Goal: Task Accomplishment & Management: Use online tool/utility

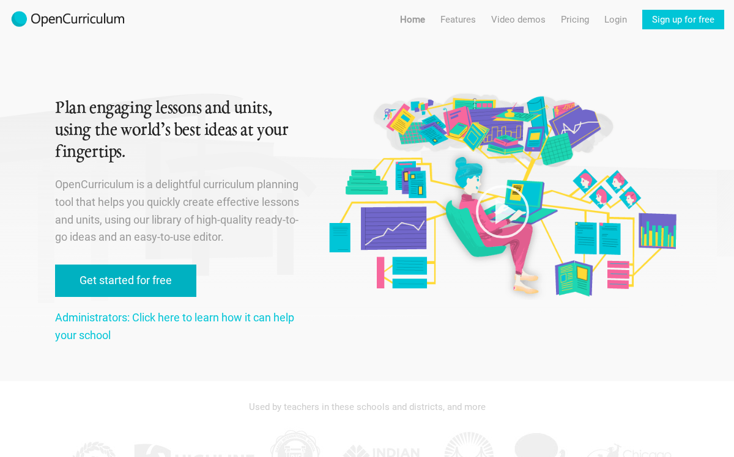
click at [156, 294] on link "Get started for free" at bounding box center [125, 281] width 141 height 32
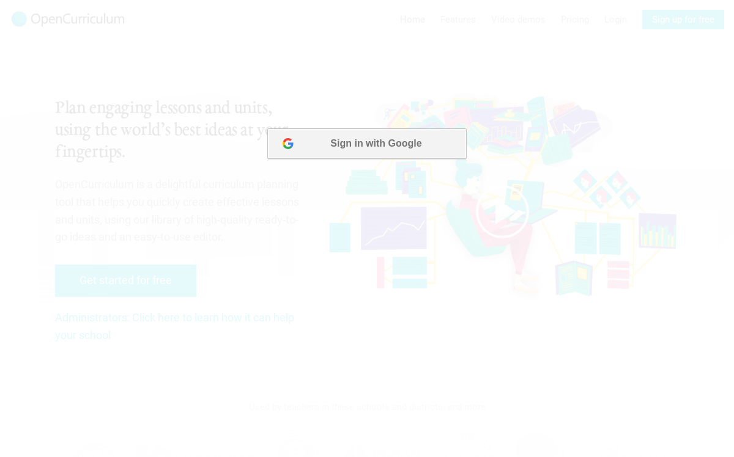
click at [357, 142] on button "Sign in with Google" at bounding box center [366, 143] width 199 height 31
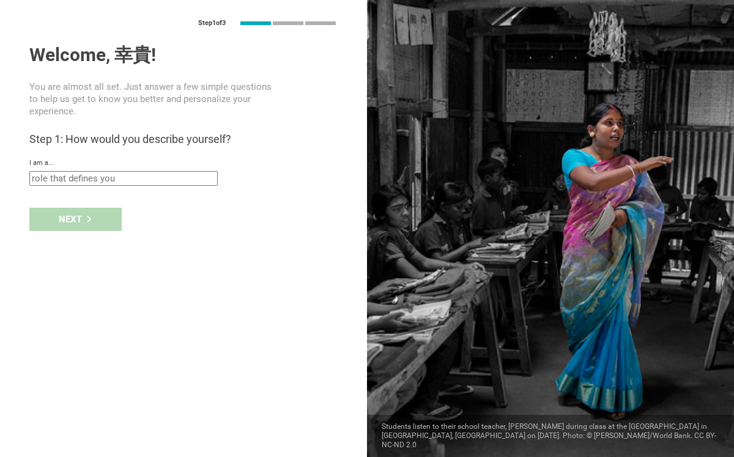
click at [209, 181] on input "text" at bounding box center [123, 178] width 188 height 15
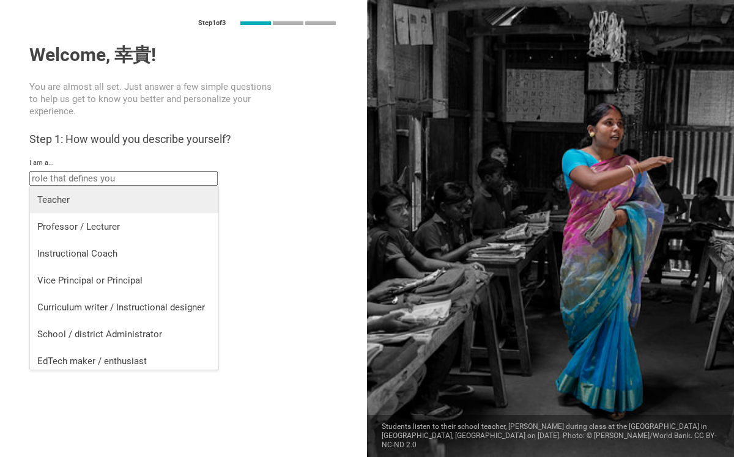
click at [198, 194] on div "Teacher" at bounding box center [124, 200] width 174 height 12
type input "Teacher"
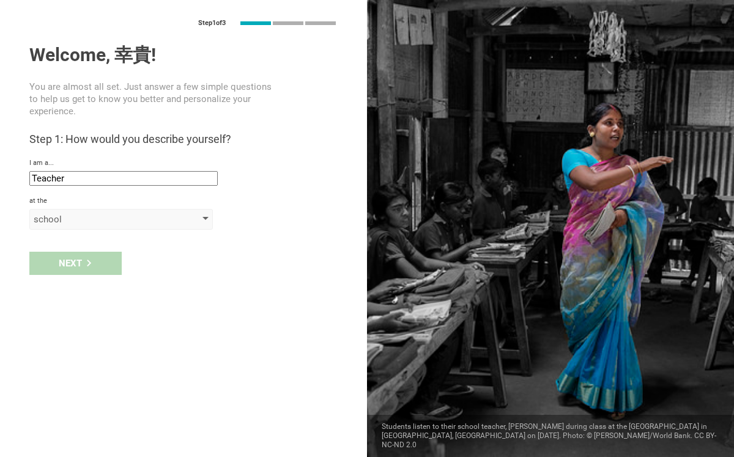
click at [176, 210] on div "school" at bounding box center [120, 219] width 183 height 21
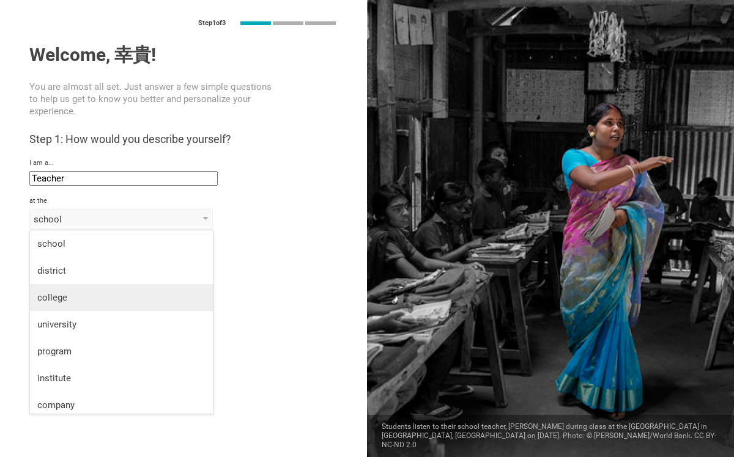
click at [160, 305] on li "college" at bounding box center [121, 297] width 183 height 27
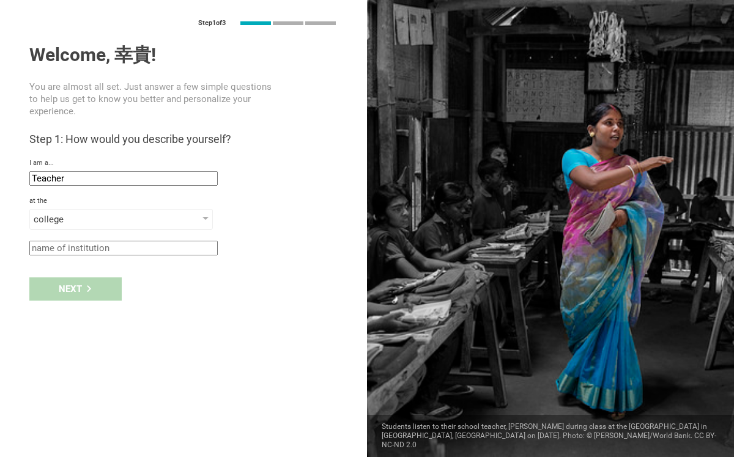
click at [162, 250] on input "text" at bounding box center [123, 248] width 188 height 15
type input "KCA"
click at [106, 294] on div "Next" at bounding box center [75, 289] width 92 height 23
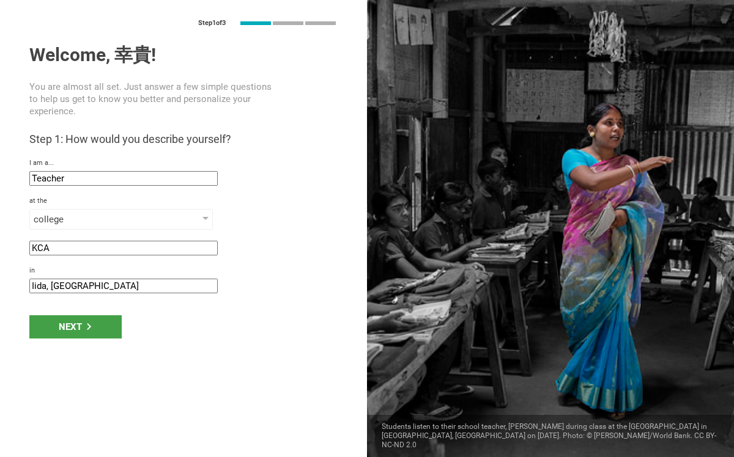
click at [104, 289] on input "Iida, [GEOGRAPHIC_DATA]" at bounding box center [123, 286] width 188 height 15
click at [37, 284] on input "Iida, [GEOGRAPHIC_DATA]" at bounding box center [123, 286] width 188 height 15
type input "[GEOGRAPHIC_DATA]"
click at [124, 352] on div "Step 1 of 3 Welcome, 幸貴! You are almost all set. Just answer a few simple quest…" at bounding box center [183, 228] width 367 height 457
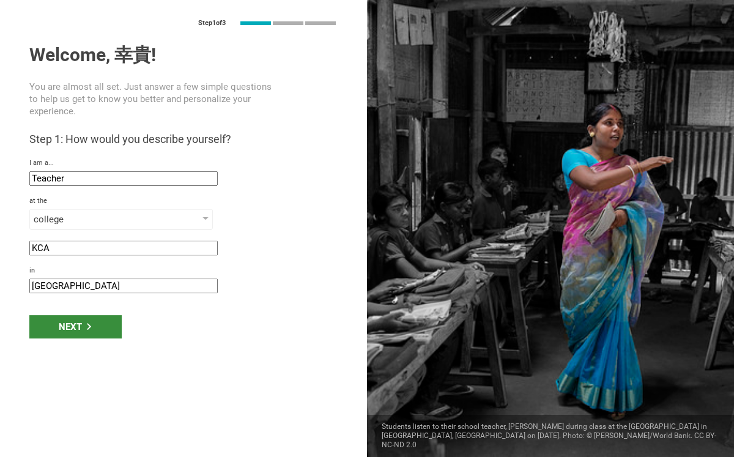
click at [104, 330] on div "Next" at bounding box center [75, 327] width 92 height 23
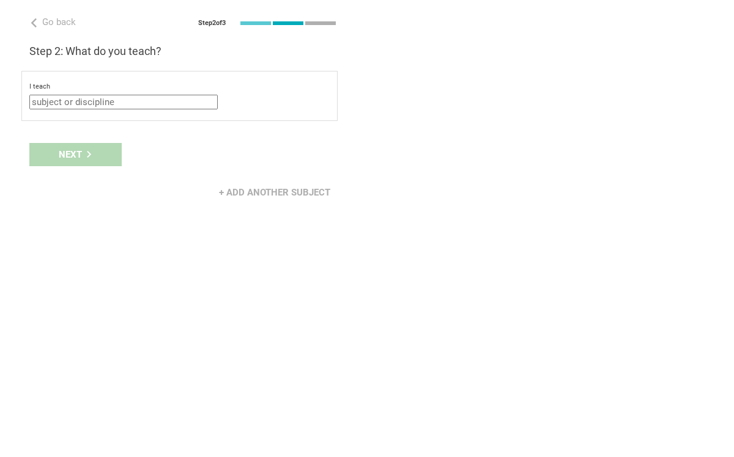
click at [173, 103] on input "text" at bounding box center [123, 102] width 188 height 15
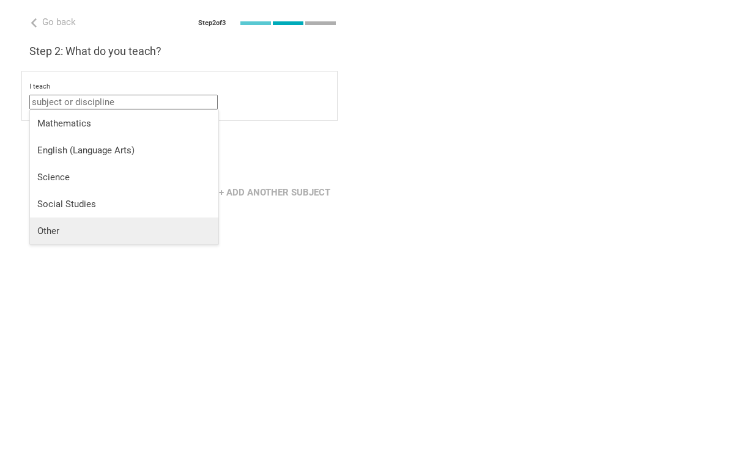
click at [172, 218] on li "Other" at bounding box center [124, 231] width 188 height 27
type input "Other"
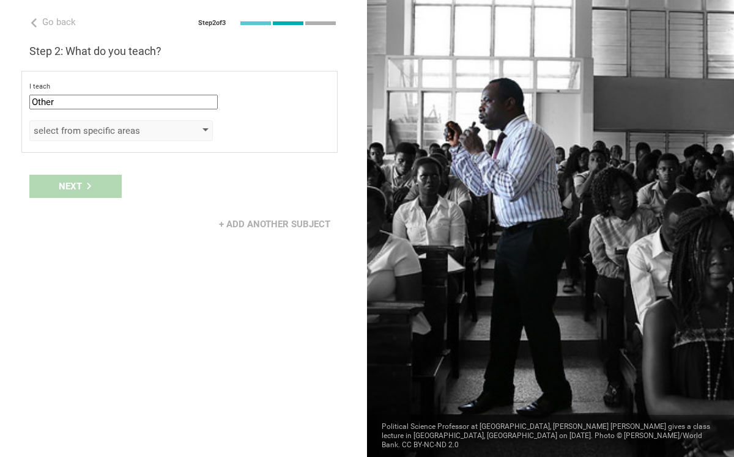
click at [159, 130] on div "select from specific areas" at bounding box center [104, 131] width 140 height 12
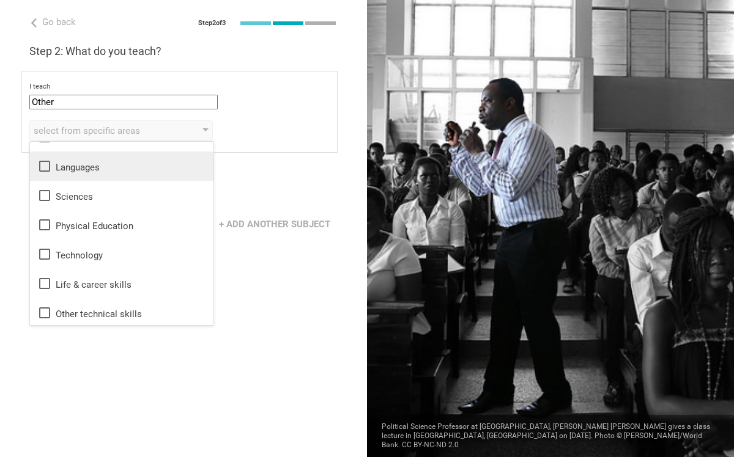
scroll to position [22, 0]
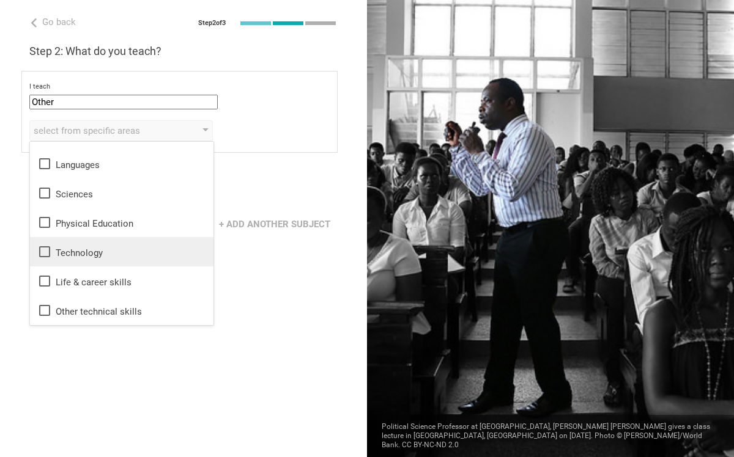
click at [122, 243] on li "Technology" at bounding box center [121, 251] width 183 height 29
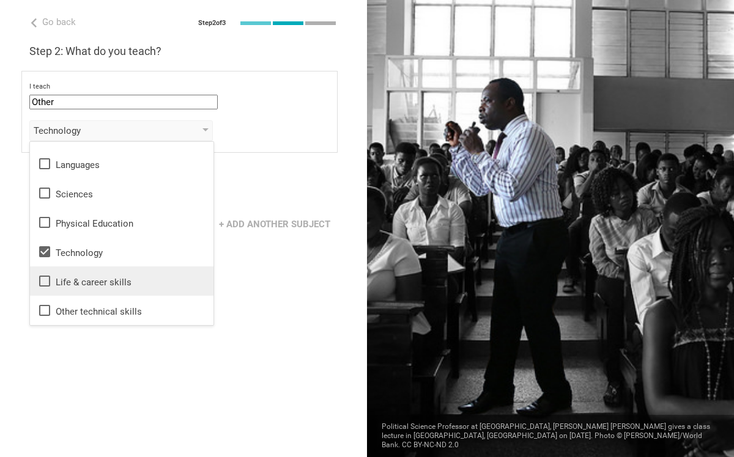
click at [67, 276] on div "Life & career skills" at bounding box center [121, 281] width 169 height 15
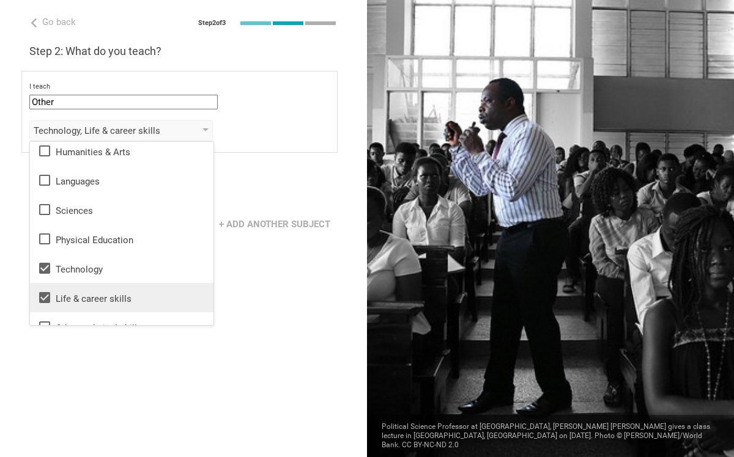
scroll to position [0, 0]
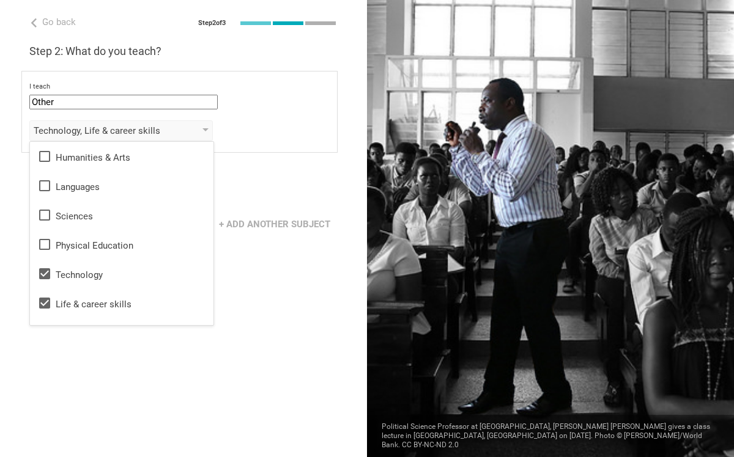
click at [226, 352] on div "Go back Step 2 of 3 Welcome, 幸貴! You are almost all set. Just answer a few simp…" at bounding box center [183, 228] width 367 height 457
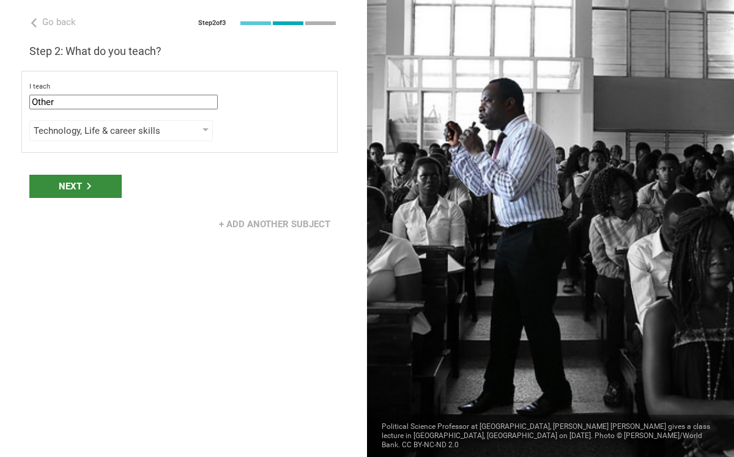
click at [85, 178] on div "Next" at bounding box center [75, 186] width 92 height 23
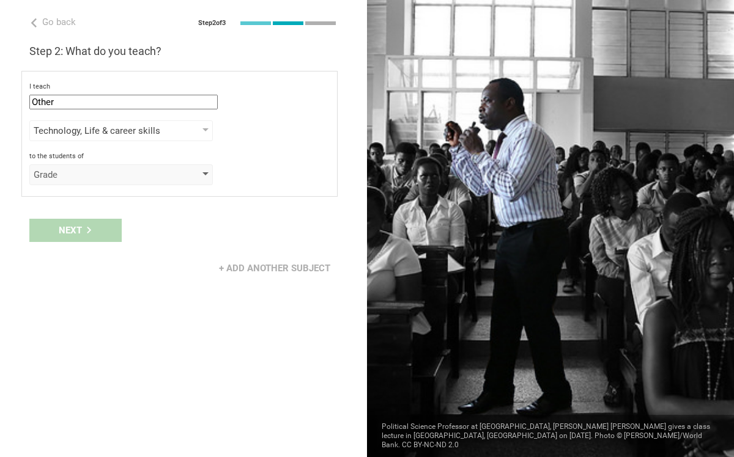
click at [108, 181] on div "Grade" at bounding box center [120, 175] width 183 height 21
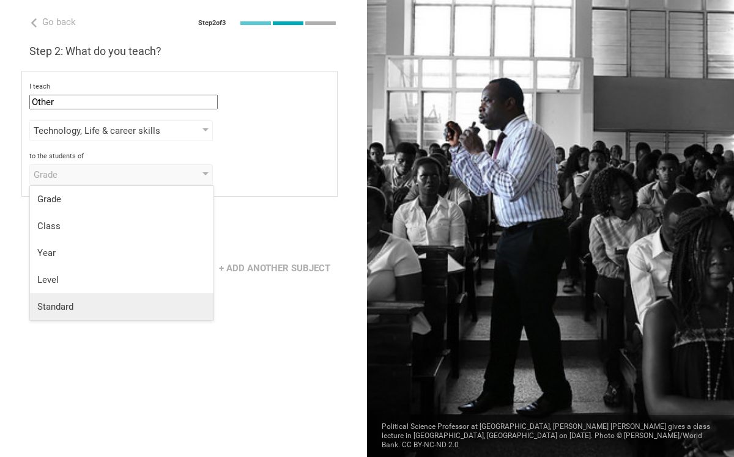
click at [103, 306] on div "Standard" at bounding box center [121, 307] width 169 height 12
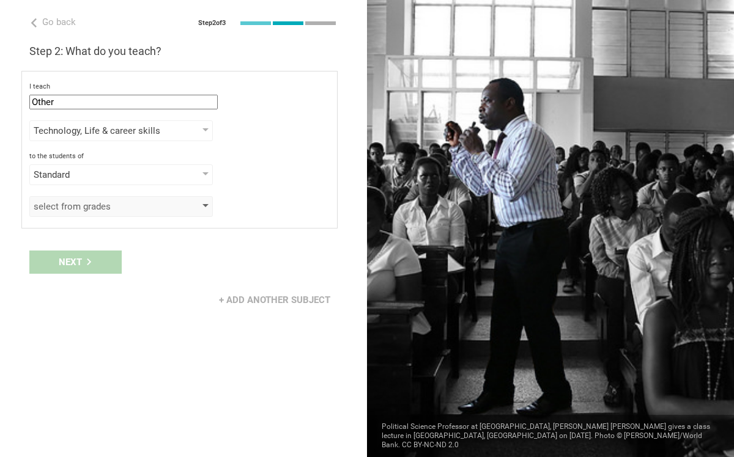
click at [123, 212] on div "select from grades" at bounding box center [104, 207] width 140 height 12
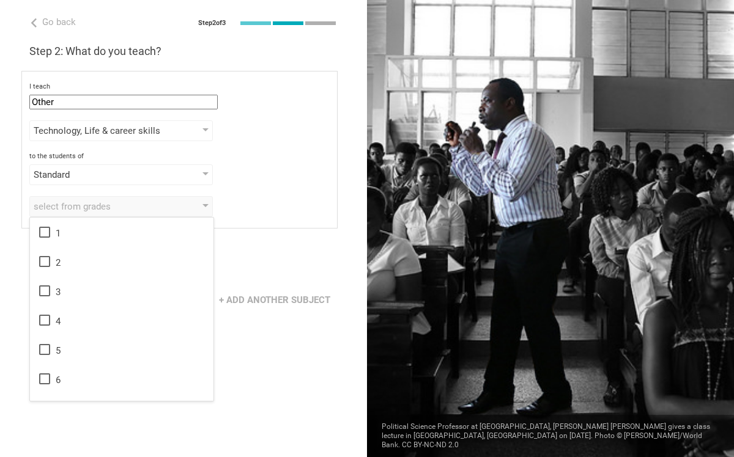
click at [265, 155] on div "to the students of" at bounding box center [179, 156] width 300 height 9
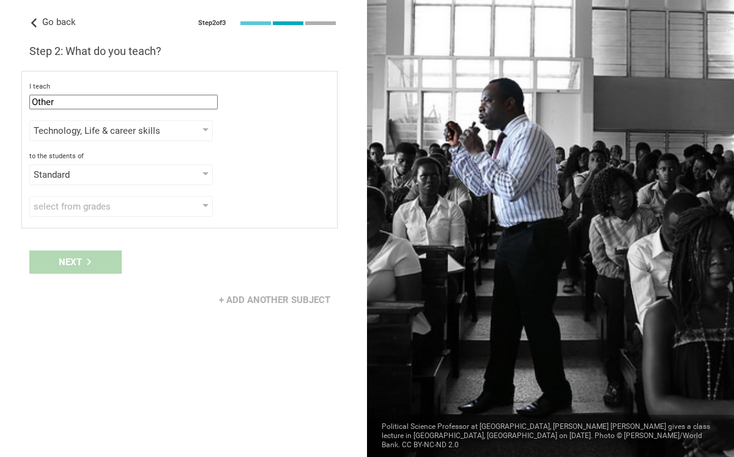
click at [32, 21] on icon at bounding box center [33, 22] width 9 height 9
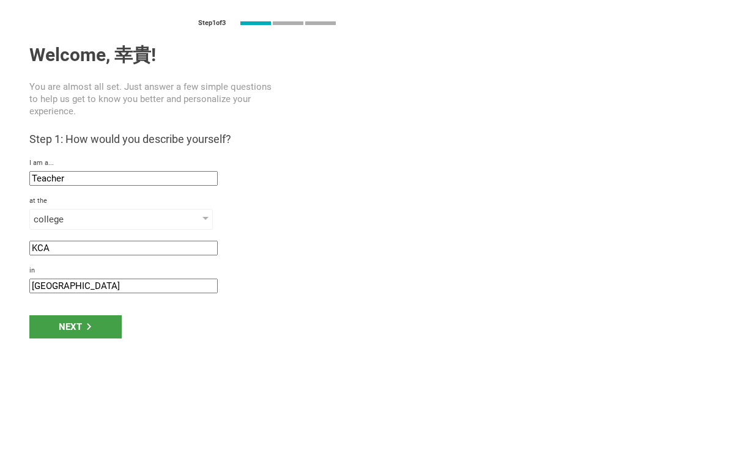
click at [70, 177] on input "Teacher" at bounding box center [123, 178] width 188 height 15
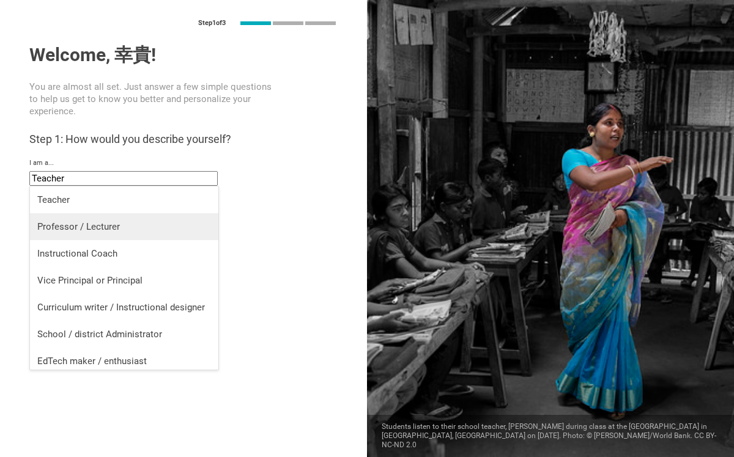
click at [85, 237] on li "Professor / Lecturer" at bounding box center [124, 226] width 188 height 27
type input "Professor / Lecturer"
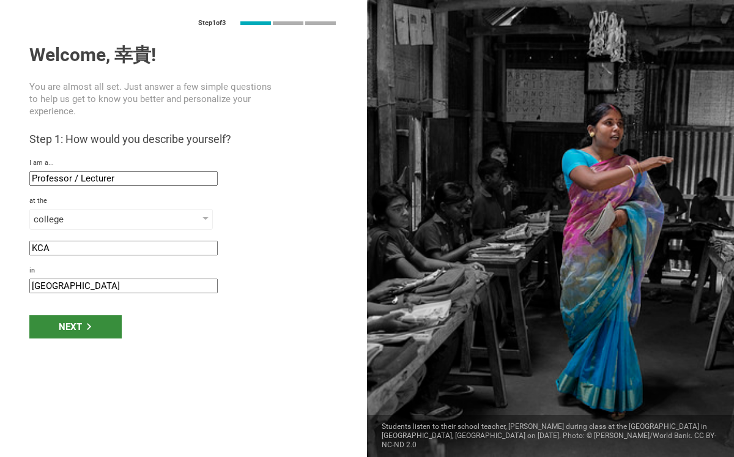
click at [84, 333] on div "Next" at bounding box center [75, 327] width 92 height 23
click at [86, 320] on div "Next" at bounding box center [75, 327] width 92 height 23
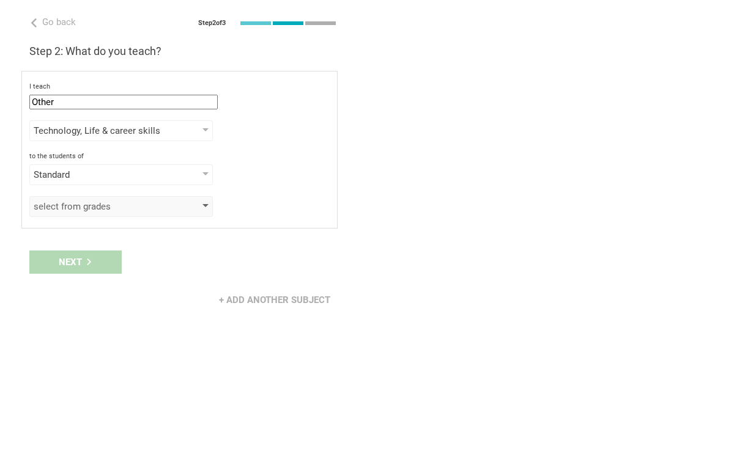
click at [125, 206] on div "select from grades" at bounding box center [104, 207] width 140 height 12
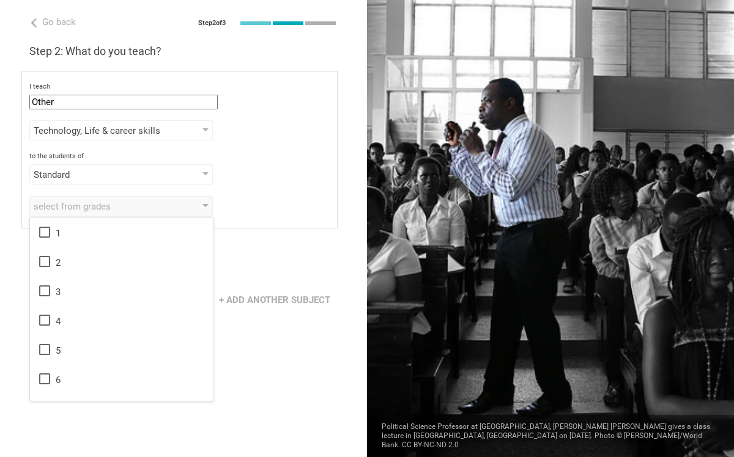
click at [311, 416] on div "Go back Step 2 of 3 Welcome, 幸貴! You are almost all set. Just answer a few simp…" at bounding box center [183, 228] width 367 height 457
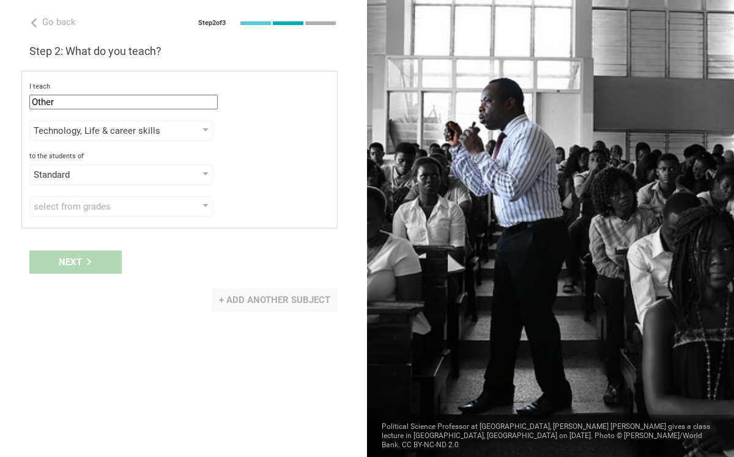
click at [287, 300] on div "+ Add another subject" at bounding box center [275, 300] width 126 height 23
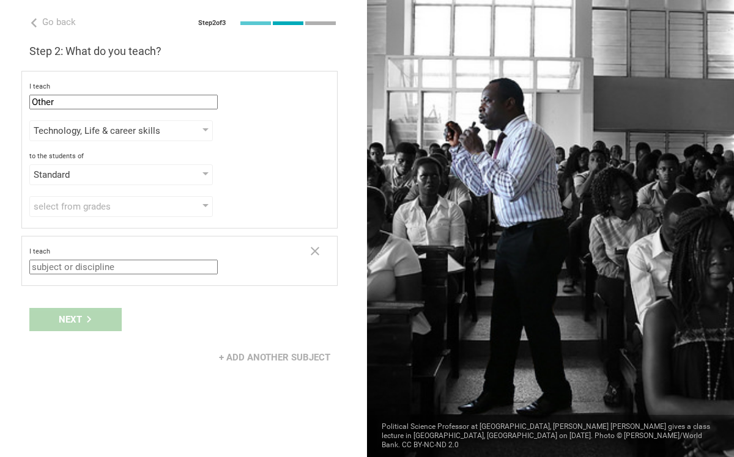
click at [181, 265] on input "text" at bounding box center [123, 267] width 188 height 15
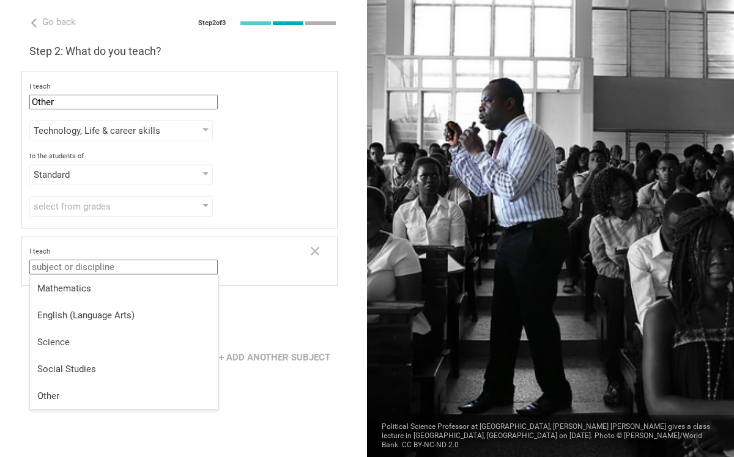
click at [233, 416] on div "Go back Step 2 of 3 Welcome, 幸貴! You are almost all set. Just answer a few simp…" at bounding box center [183, 228] width 367 height 457
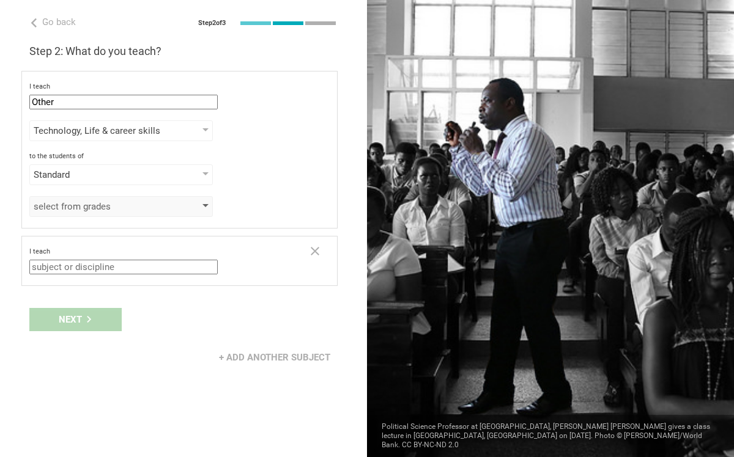
click at [100, 198] on div "select from grades" at bounding box center [120, 206] width 183 height 21
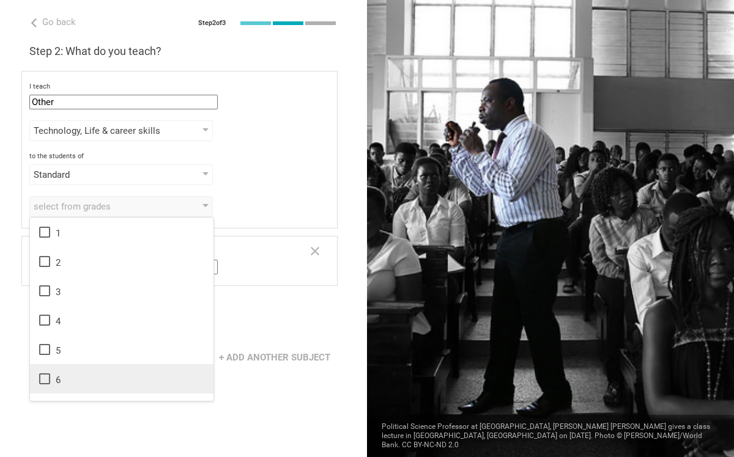
scroll to position [198, 0]
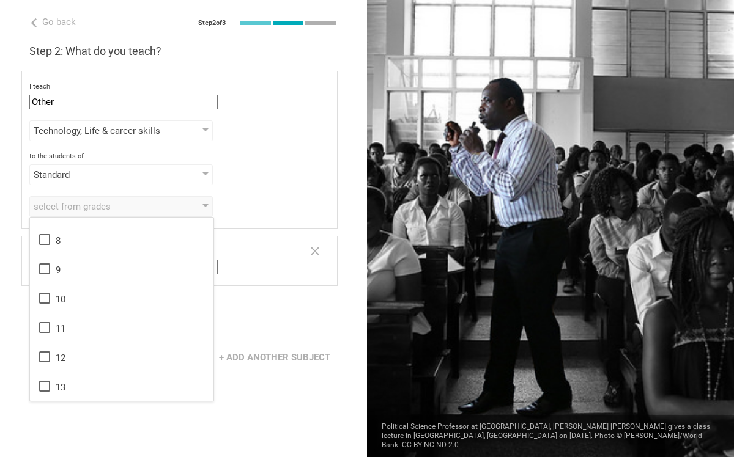
click at [250, 433] on div "Go back Step 2 of 3 Welcome, 幸貴! You are almost all set. Just answer a few simp…" at bounding box center [183, 228] width 367 height 457
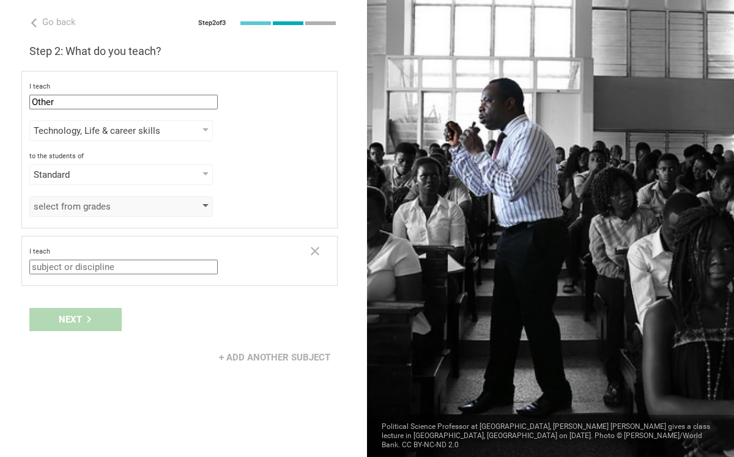
click at [92, 204] on div "select from grades" at bounding box center [104, 207] width 140 height 12
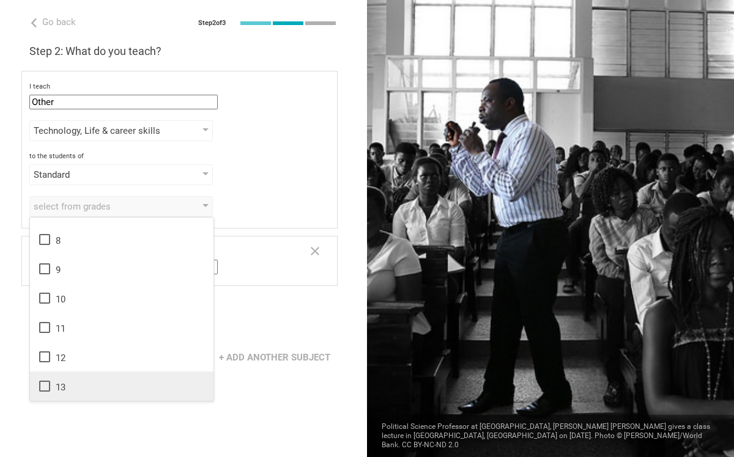
click at [57, 392] on div "13" at bounding box center [121, 386] width 169 height 15
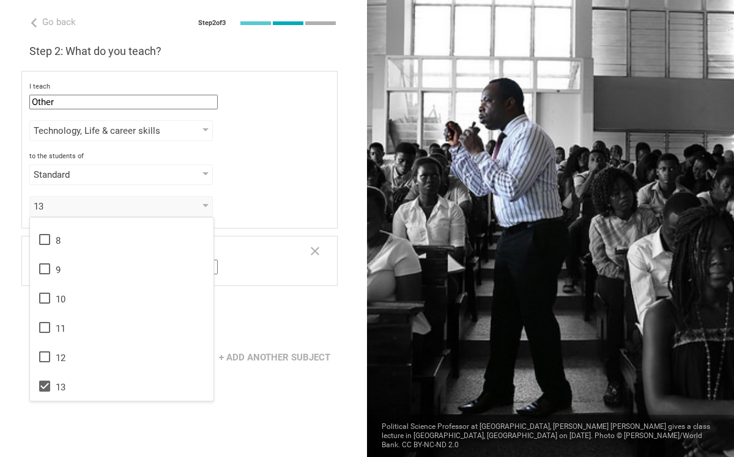
click at [240, 415] on div "Go back Step 2 of 3 Welcome, 幸貴! You are almost all set. Just answer a few simp…" at bounding box center [183, 228] width 367 height 457
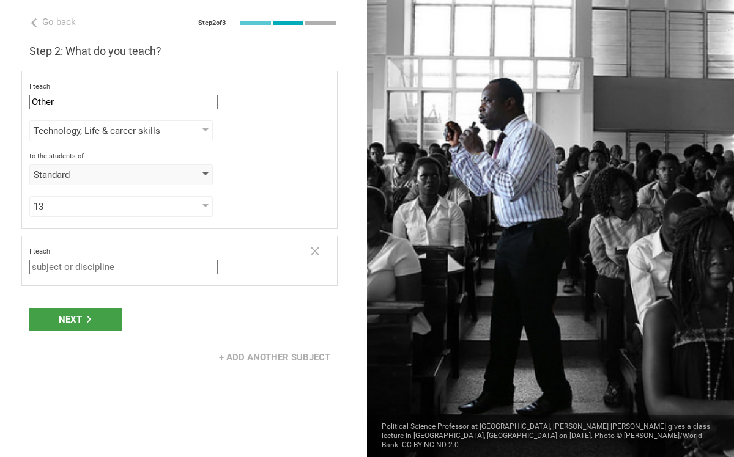
click at [150, 177] on div "Standard" at bounding box center [104, 175] width 140 height 12
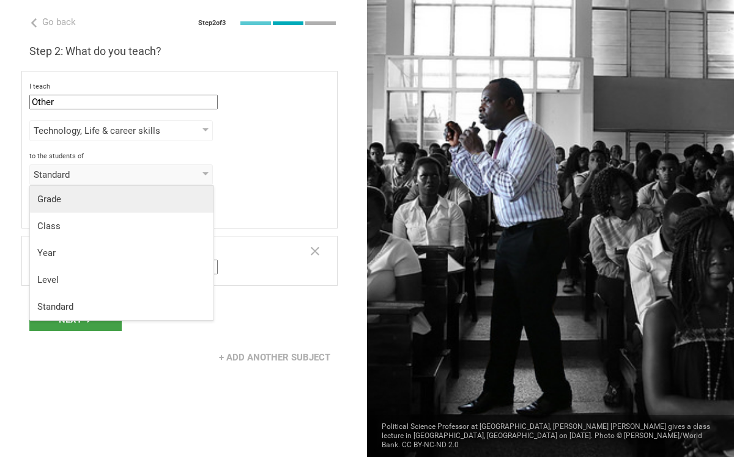
click at [139, 204] on div "Grade" at bounding box center [121, 199] width 169 height 12
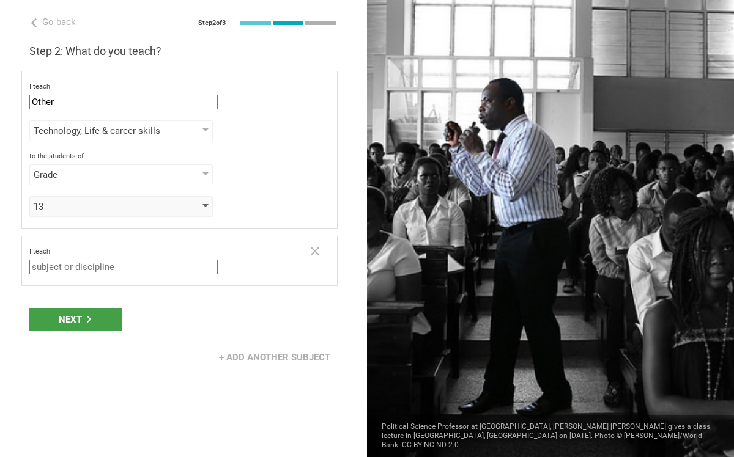
click at [138, 205] on div "13" at bounding box center [104, 207] width 140 height 12
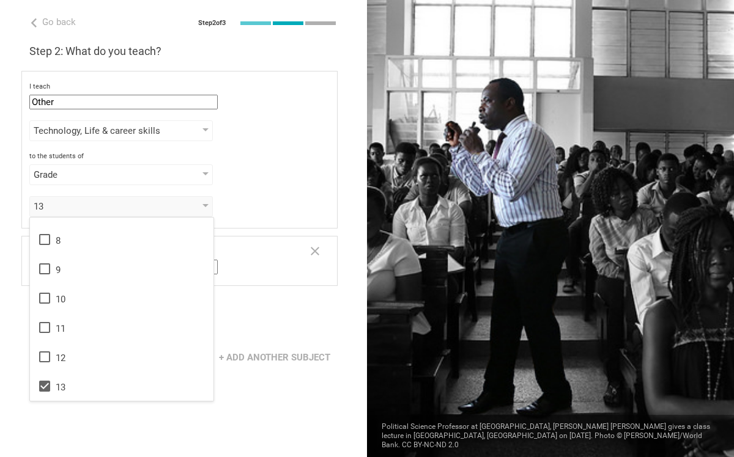
click at [290, 158] on div "to the students of" at bounding box center [179, 156] width 300 height 9
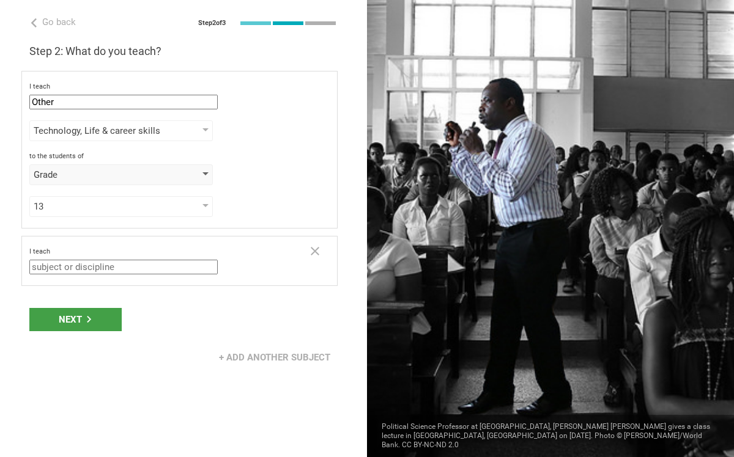
click at [172, 173] on div "Grade" at bounding box center [104, 175] width 140 height 12
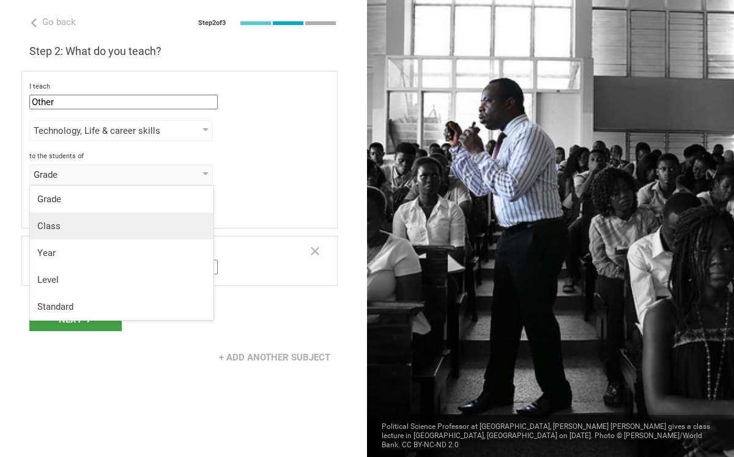
click at [144, 223] on div "Class" at bounding box center [121, 226] width 169 height 12
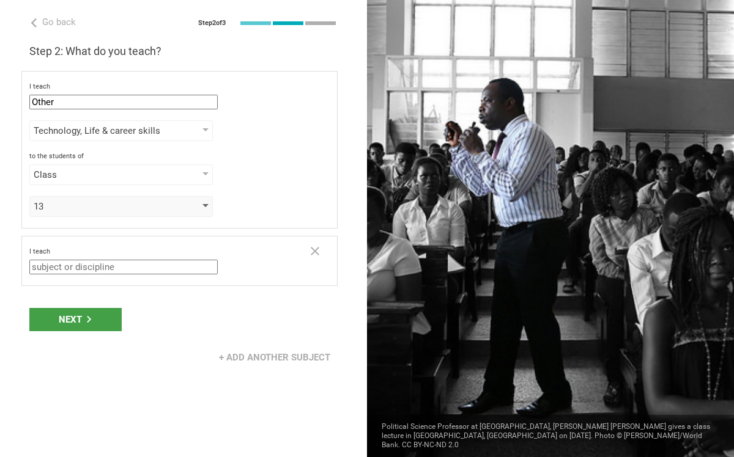
click at [150, 209] on div "13" at bounding box center [104, 207] width 140 height 12
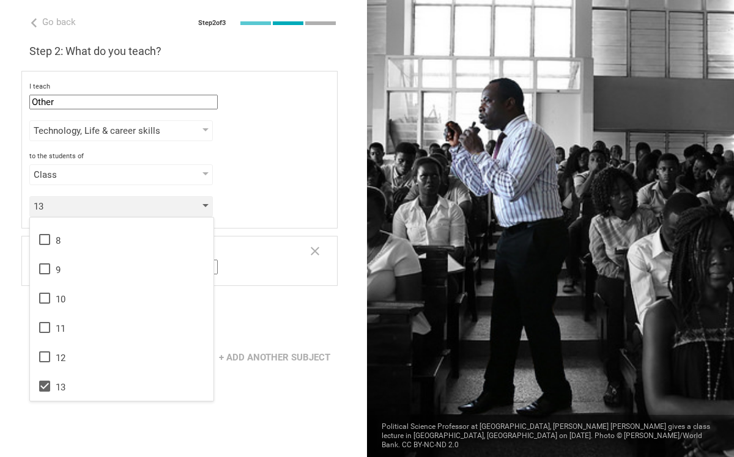
click at [150, 209] on div "13" at bounding box center [104, 207] width 140 height 12
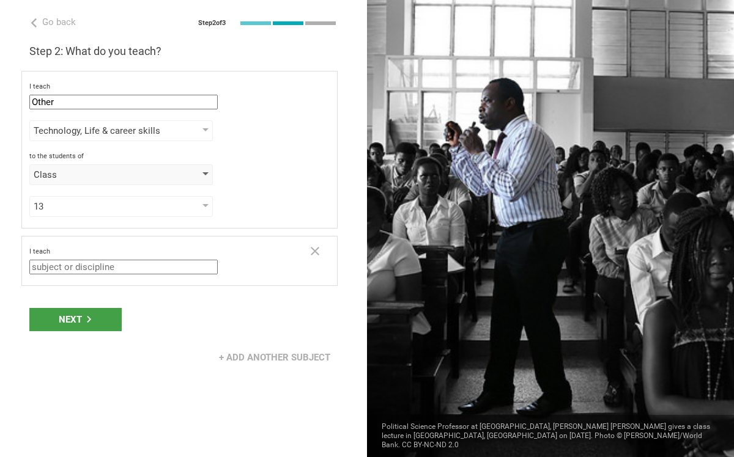
click at [169, 173] on div "Class" at bounding box center [104, 175] width 140 height 12
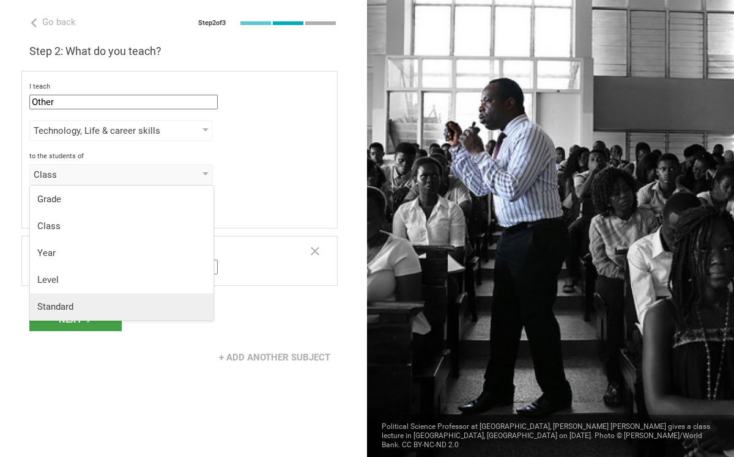
click at [123, 307] on div "Standard" at bounding box center [121, 307] width 169 height 12
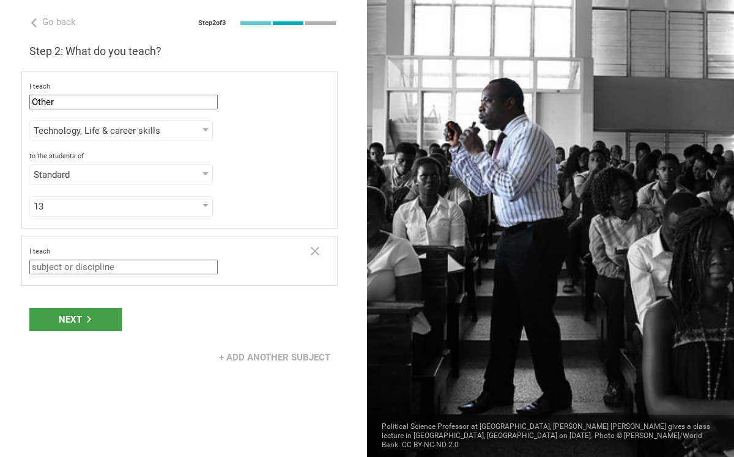
click at [157, 267] on input "text" at bounding box center [123, 267] width 188 height 15
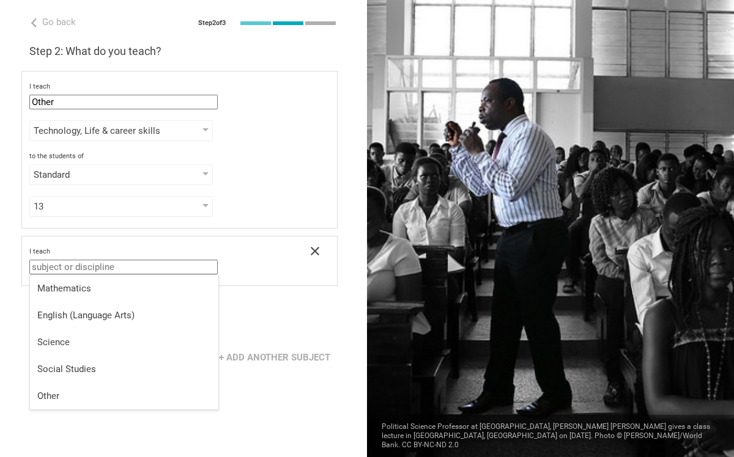
click at [309, 250] on icon at bounding box center [315, 251] width 15 height 15
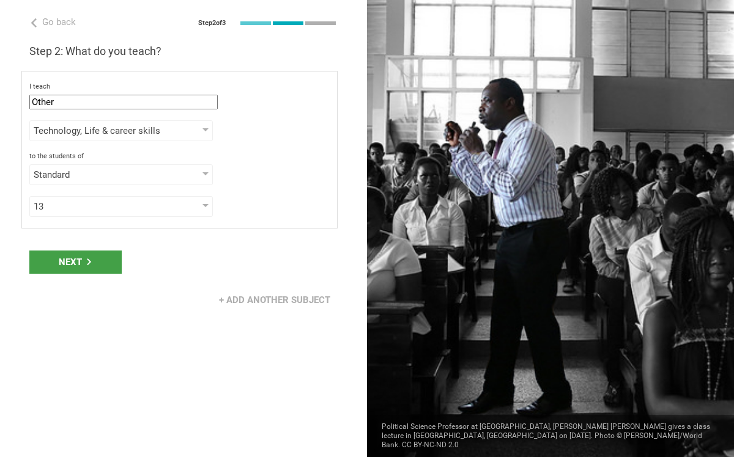
click at [133, 105] on input "Other" at bounding box center [123, 102] width 188 height 15
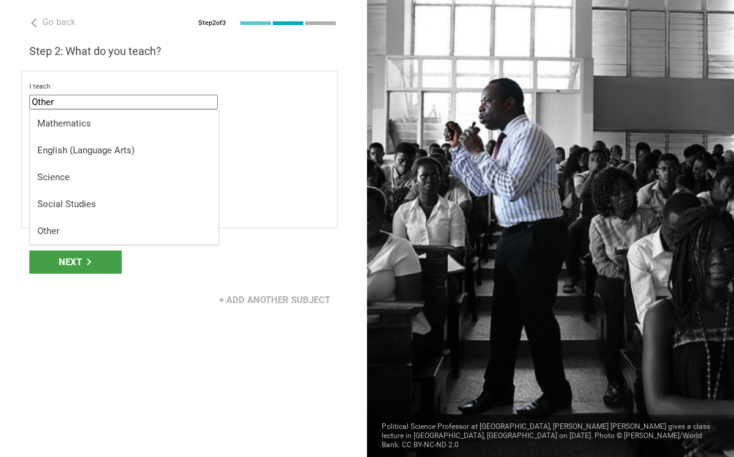
click at [166, 368] on div "Go back Step 2 of 3 Welcome, 幸貴! You are almost all set. Just answer a few simp…" at bounding box center [183, 228] width 367 height 457
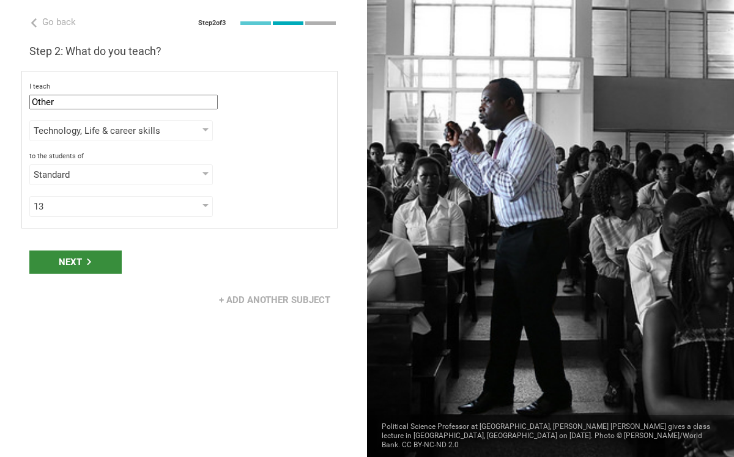
click at [109, 264] on div "Next" at bounding box center [75, 262] width 92 height 23
click at [81, 259] on div "Next" at bounding box center [75, 262] width 92 height 23
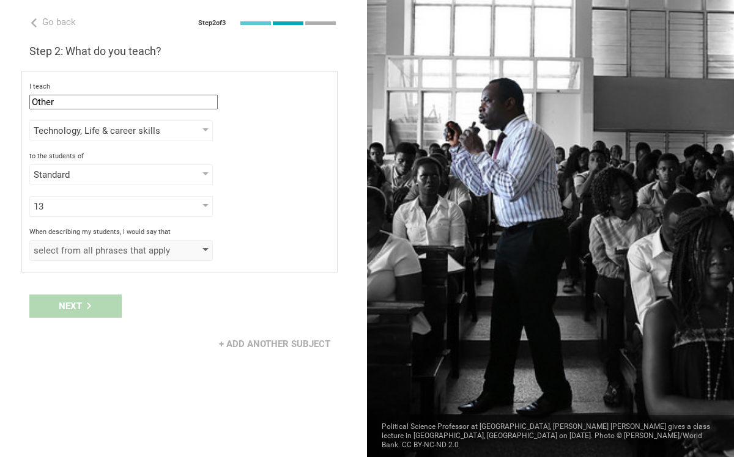
click at [91, 257] on div "select from all phrases that apply" at bounding box center [120, 250] width 183 height 21
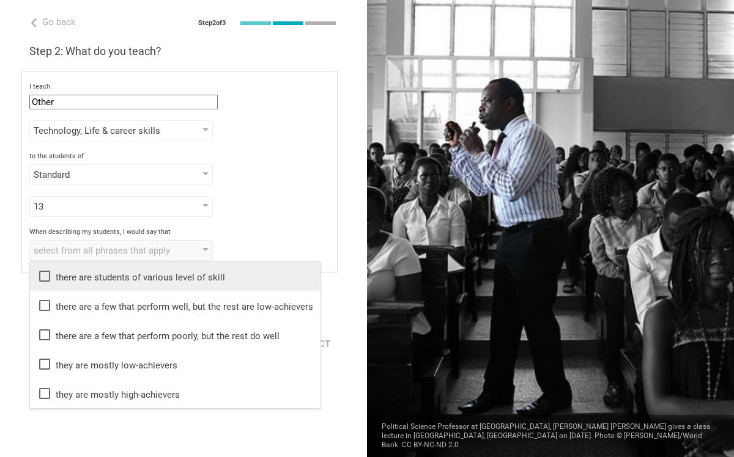
click at [98, 283] on div "there are students of various level of skill" at bounding box center [175, 276] width 276 height 15
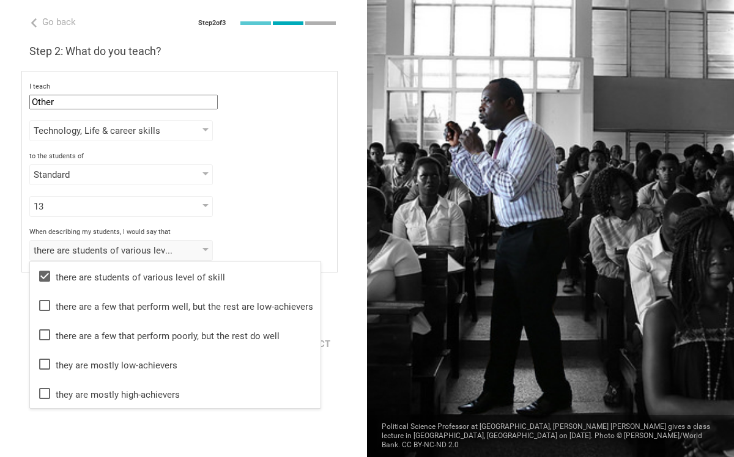
click at [187, 440] on div "Go back Step 2 of 3 Welcome, 幸貴! You are almost all set. Just answer a few simp…" at bounding box center [183, 228] width 367 height 457
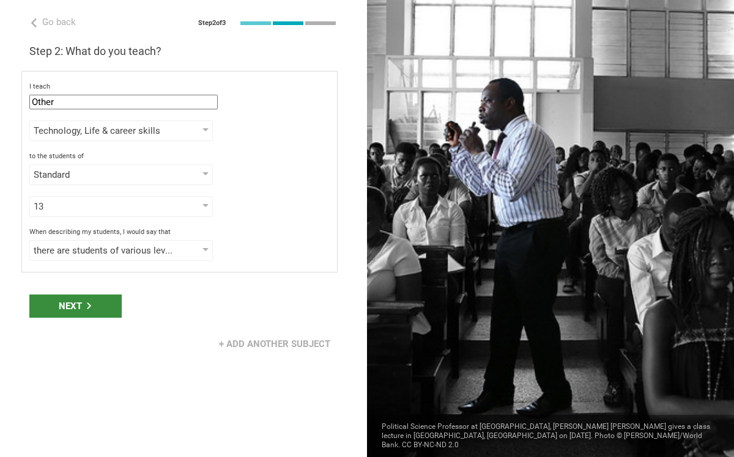
click at [81, 311] on div "Next" at bounding box center [75, 306] width 92 height 23
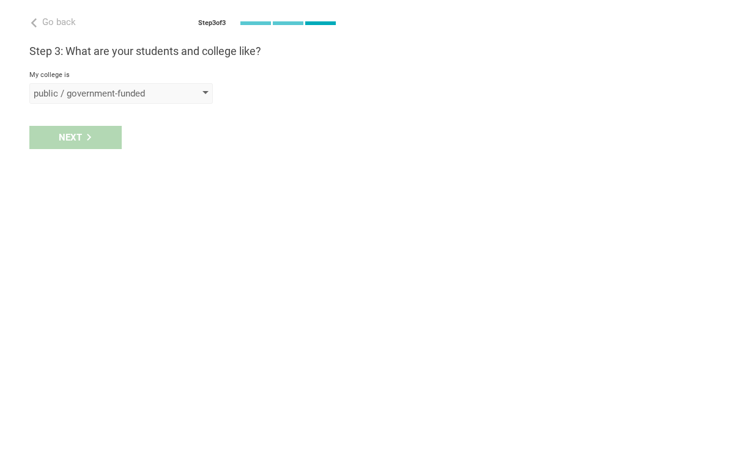
click at [149, 92] on div "public / government-funded" at bounding box center [104, 93] width 140 height 12
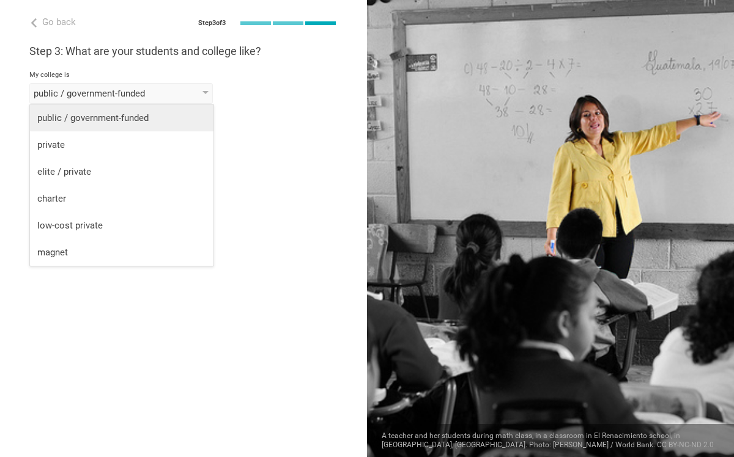
click at [144, 123] on div "public / government-funded" at bounding box center [121, 118] width 169 height 12
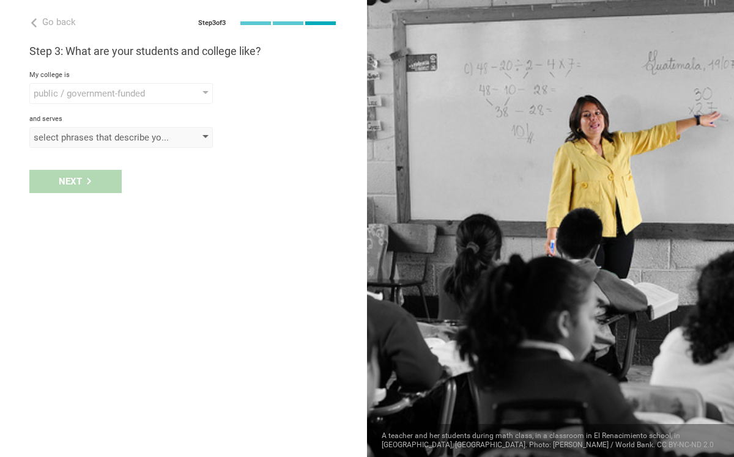
click at [127, 139] on div "select phrases that describe your student population" at bounding box center [104, 137] width 140 height 12
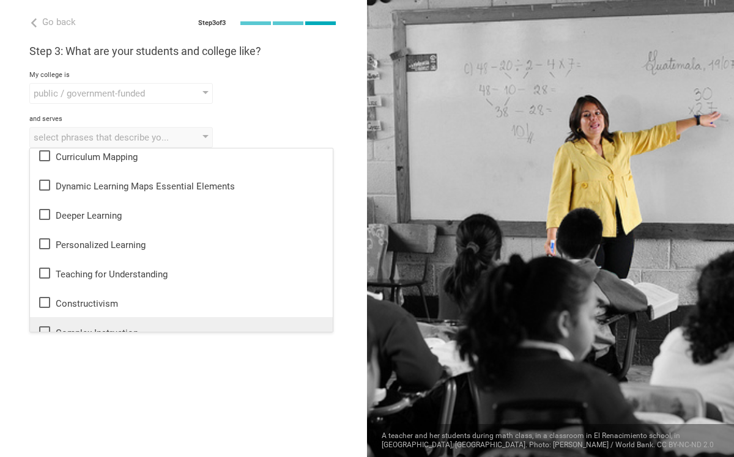
scroll to position [330, 0]
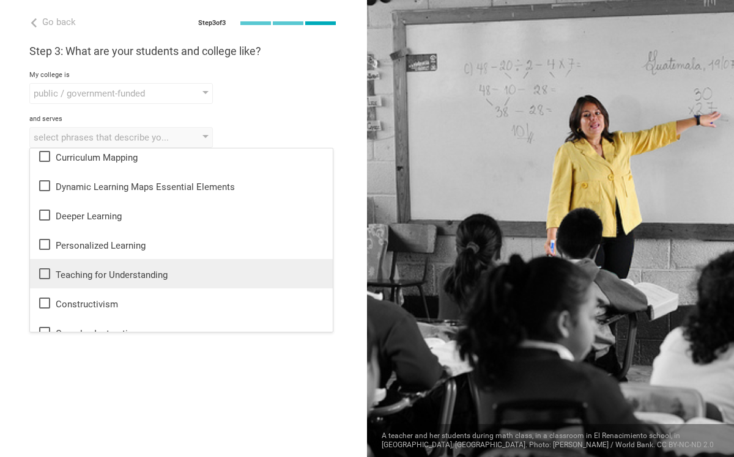
click at [80, 275] on div "Teaching for Understanding" at bounding box center [181, 274] width 288 height 15
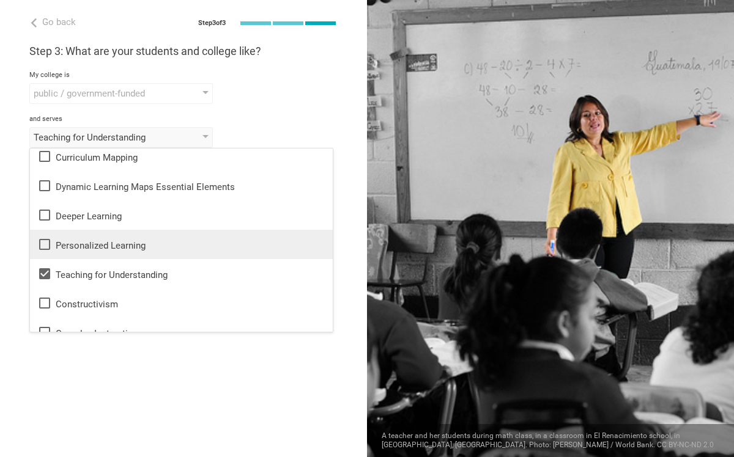
click at [53, 242] on div "Personalized Learning" at bounding box center [181, 244] width 288 height 15
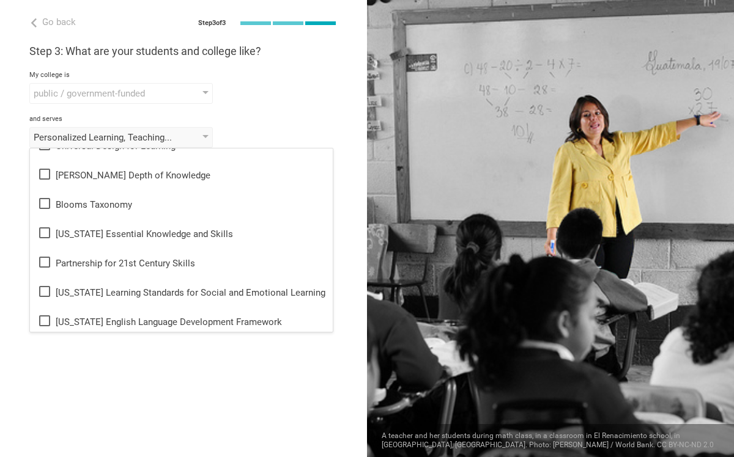
scroll to position [127, 0]
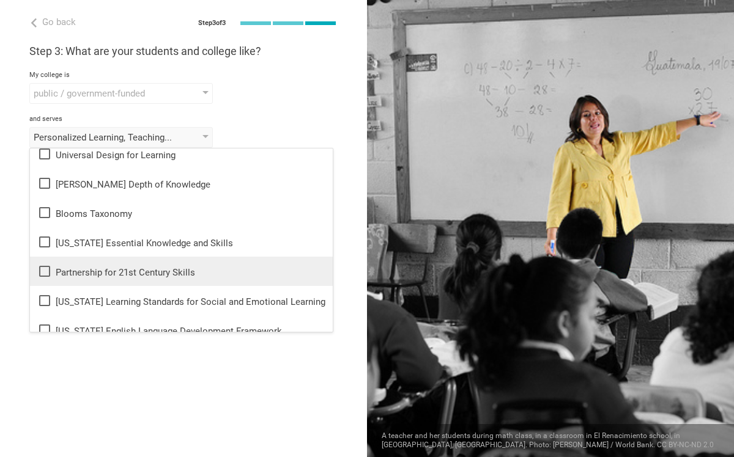
click at [80, 268] on div "Partnership for 21st Century Skills" at bounding box center [181, 271] width 288 height 15
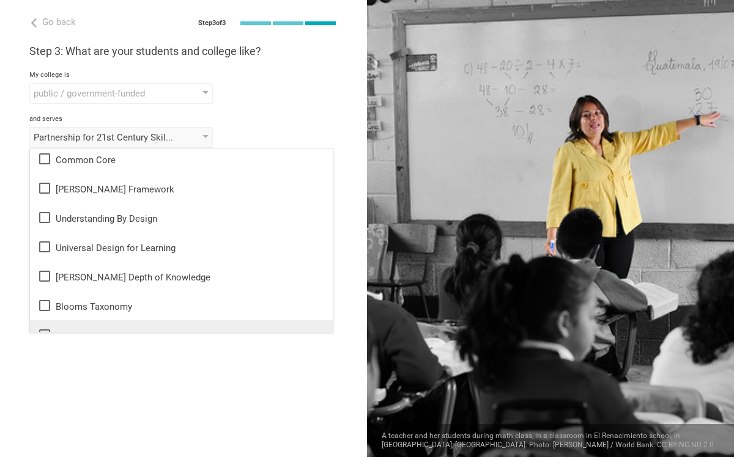
scroll to position [28, 0]
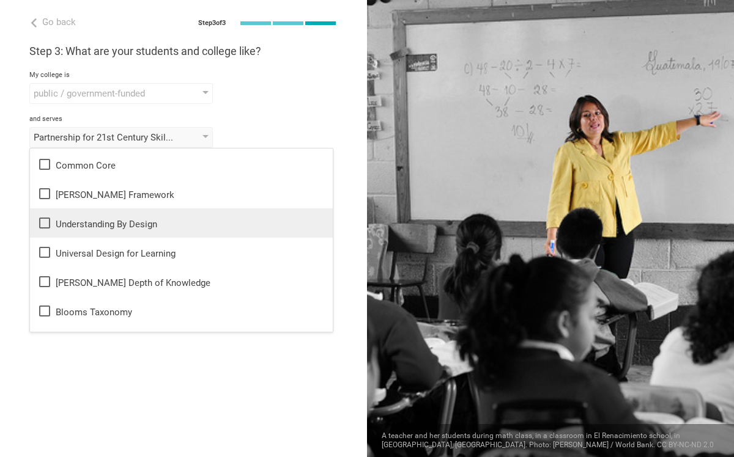
click at [139, 231] on li "Understanding By Design" at bounding box center [181, 223] width 303 height 29
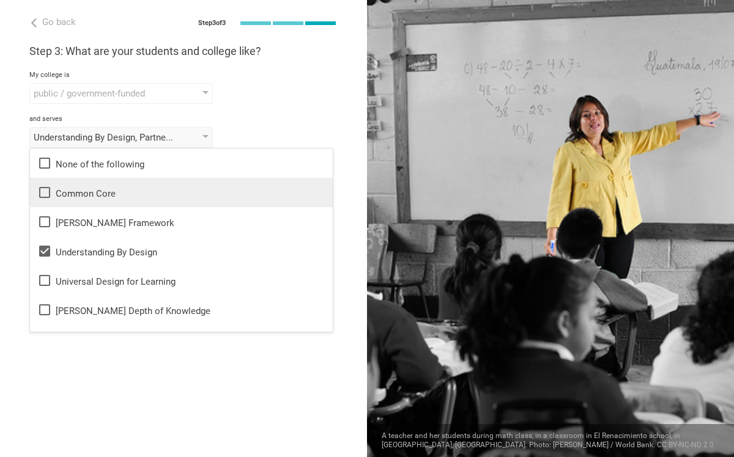
click at [120, 194] on div "Common Core" at bounding box center [181, 192] width 288 height 15
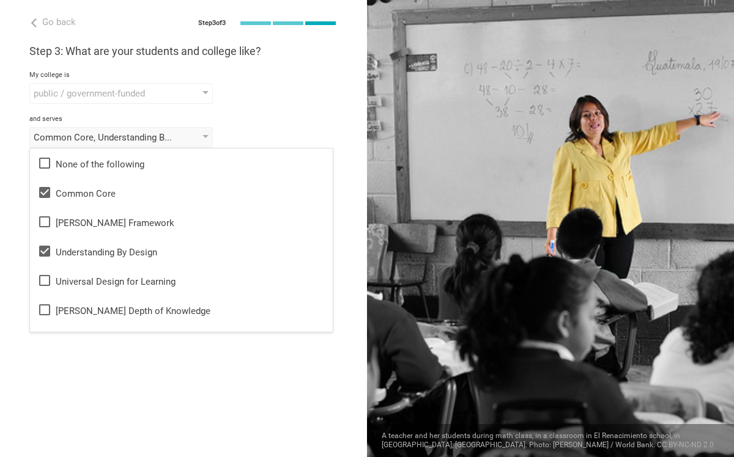
click at [224, 380] on div "Go back Step 3 of 3 Welcome, 幸貴! You are almost all set. Just answer a few simp…" at bounding box center [183, 228] width 367 height 457
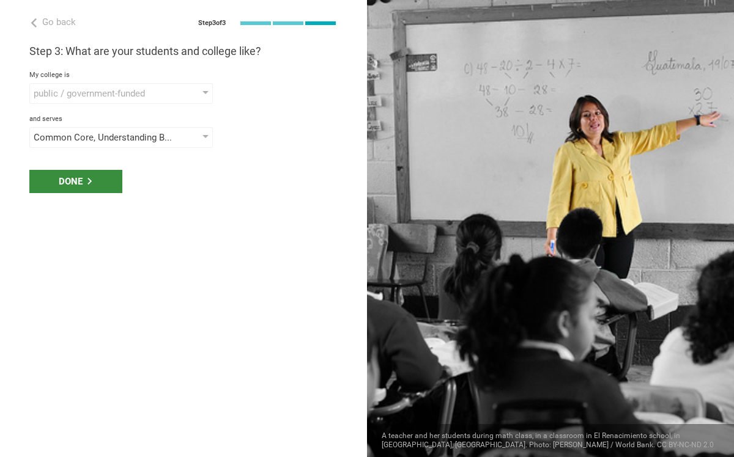
click at [91, 180] on icon at bounding box center [89, 181] width 4 height 7
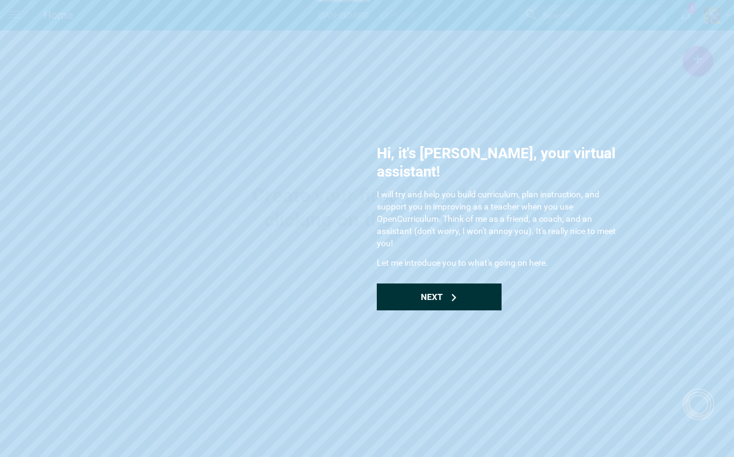
click at [465, 284] on div "Next" at bounding box center [439, 297] width 125 height 27
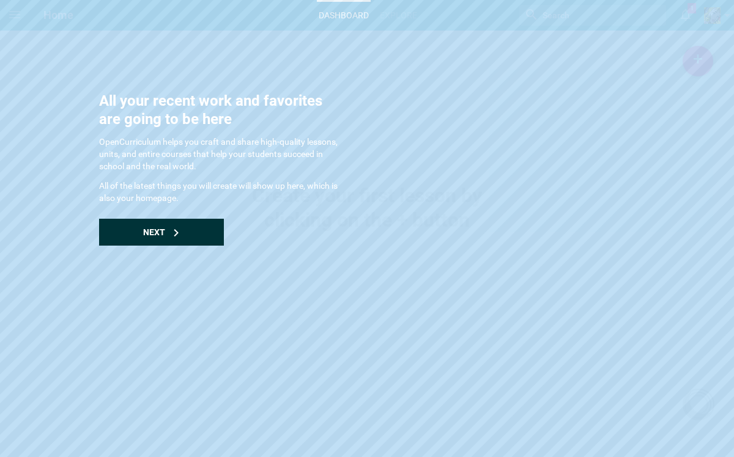
click at [201, 229] on div "Next" at bounding box center [161, 232] width 125 height 27
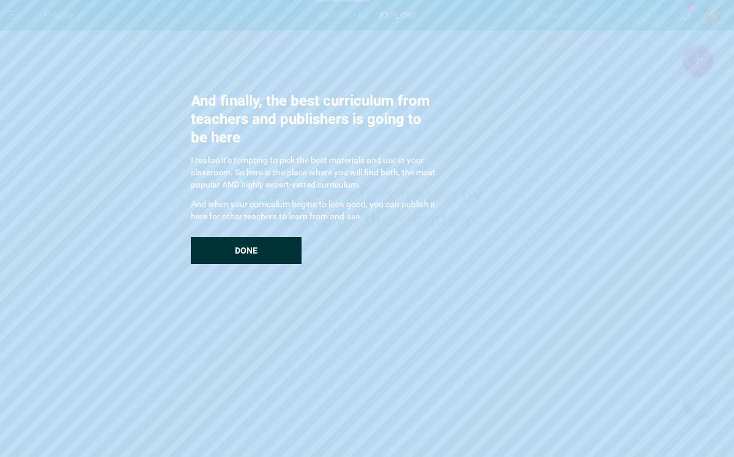
click at [267, 249] on div "Done" at bounding box center [246, 250] width 111 height 27
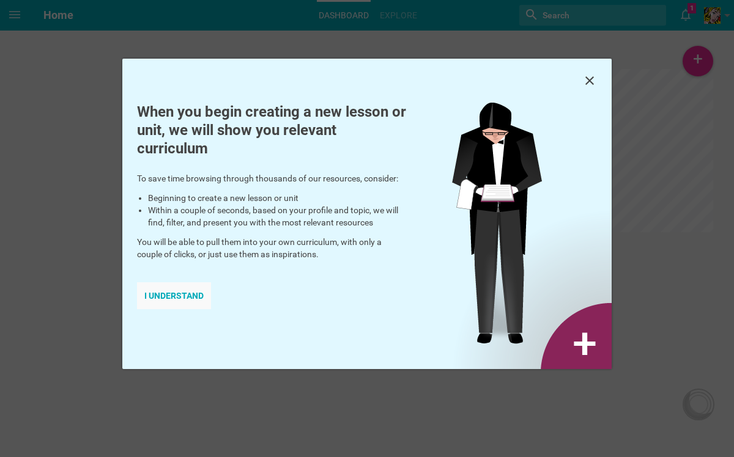
click at [188, 294] on div "I understand" at bounding box center [174, 296] width 74 height 27
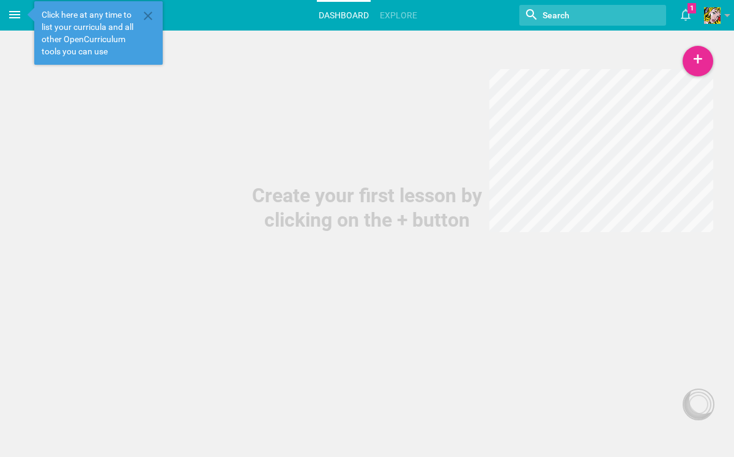
click at [13, 17] on icon at bounding box center [14, 14] width 15 height 15
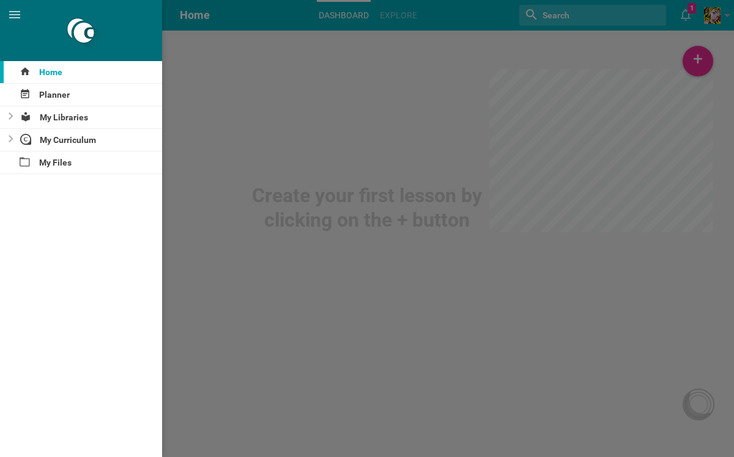
click at [245, 264] on div at bounding box center [367, 228] width 734 height 457
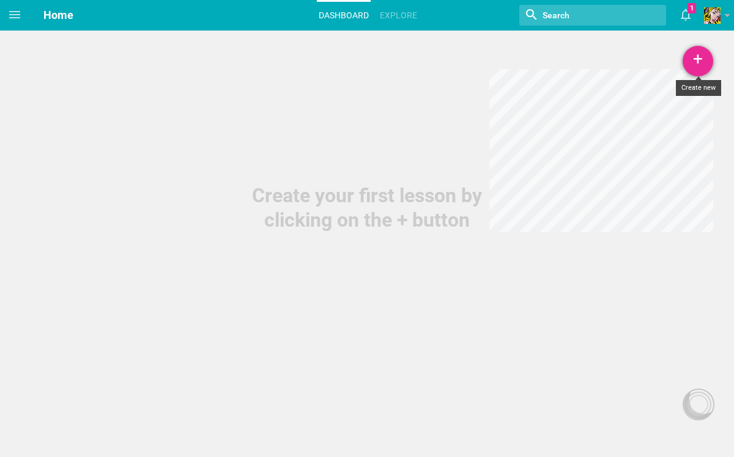
click at [703, 67] on div "+" at bounding box center [697, 61] width 31 height 31
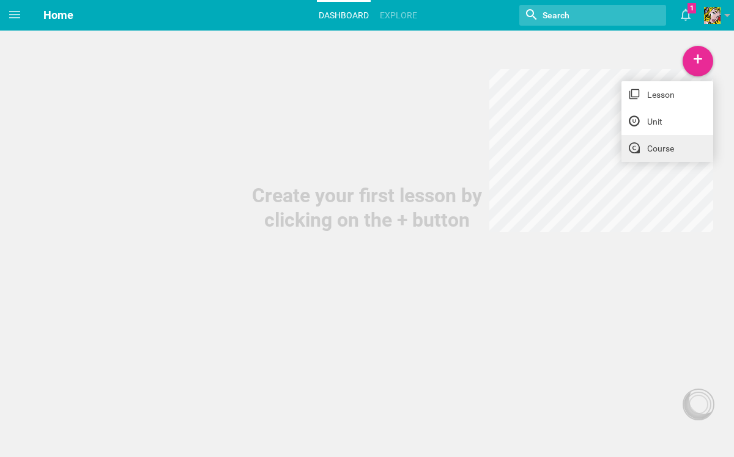
click at [673, 145] on link "Course" at bounding box center [667, 148] width 92 height 27
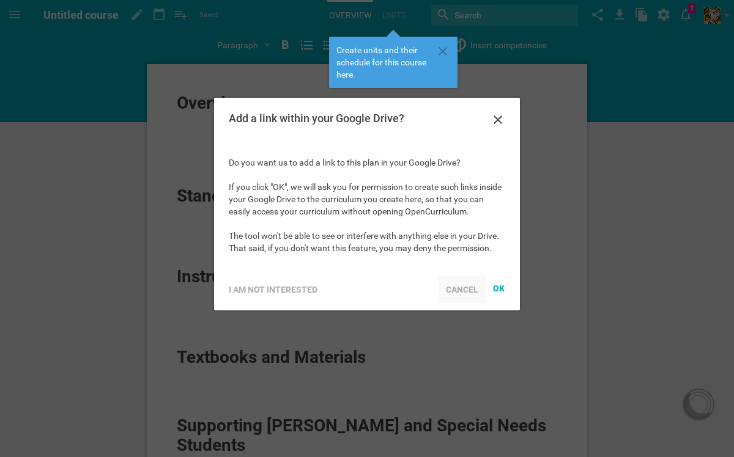
click at [461, 287] on div "Cancel" at bounding box center [461, 289] width 47 height 27
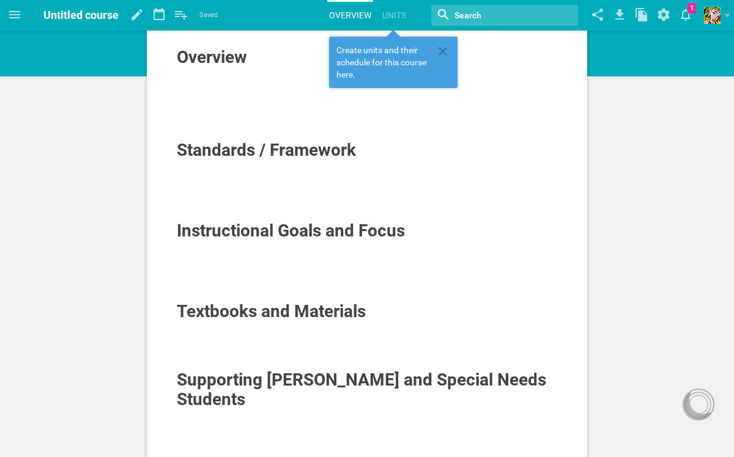
scroll to position [46, 0]
click at [284, 226] on span "Instructional Goals and Focus" at bounding box center [291, 230] width 228 height 20
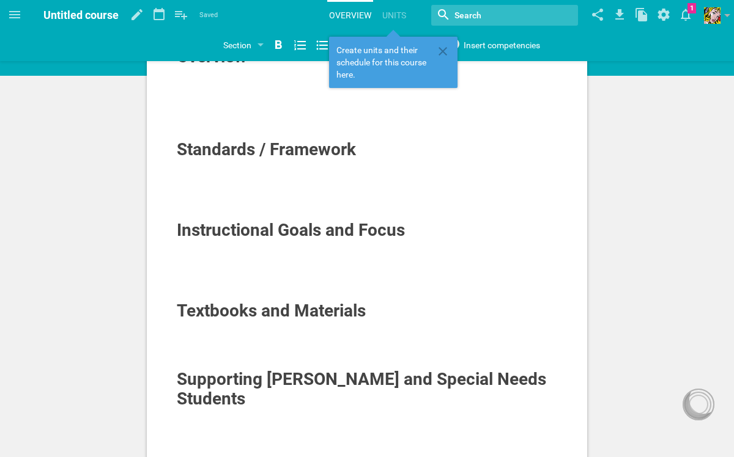
scroll to position [0, 0]
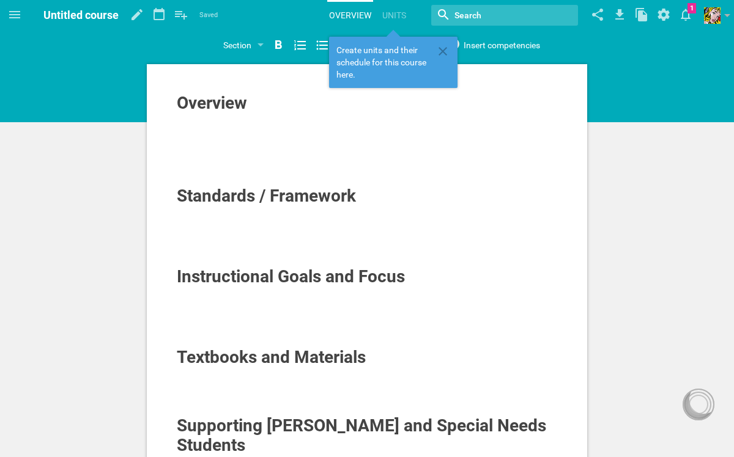
click at [216, 103] on span "Overview" at bounding box center [212, 103] width 70 height 20
click at [215, 215] on div at bounding box center [367, 212] width 381 height 12
click at [651, 196] on div "Overview Standards / Framework Instructional Goals and Focus Textbooks and Mate…" at bounding box center [367, 428] width 734 height 856
click at [446, 50] on icon at bounding box center [442, 51] width 15 height 15
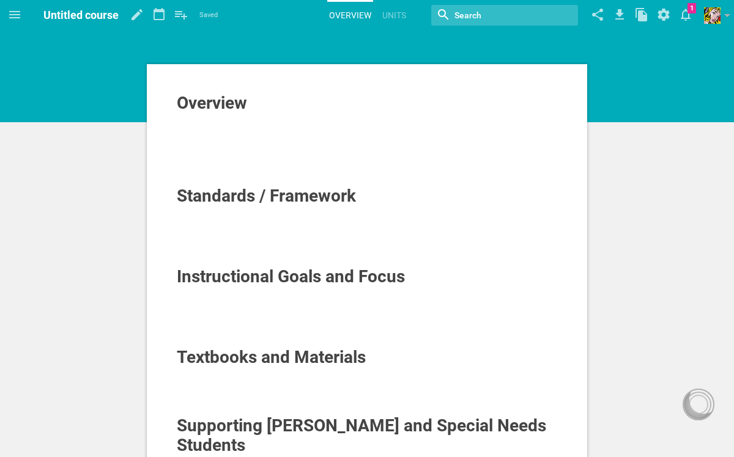
click at [359, 12] on link "Overview" at bounding box center [350, 15] width 46 height 27
click at [400, 11] on link "Units" at bounding box center [394, 15] width 28 height 27
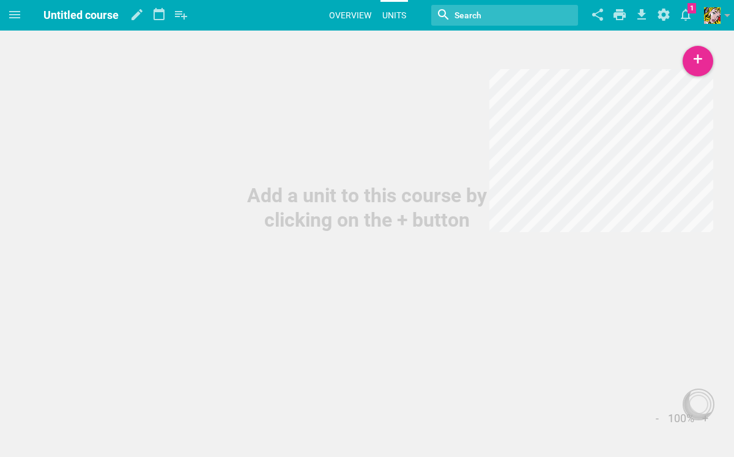
click at [355, 17] on link "Overview" at bounding box center [350, 15] width 46 height 27
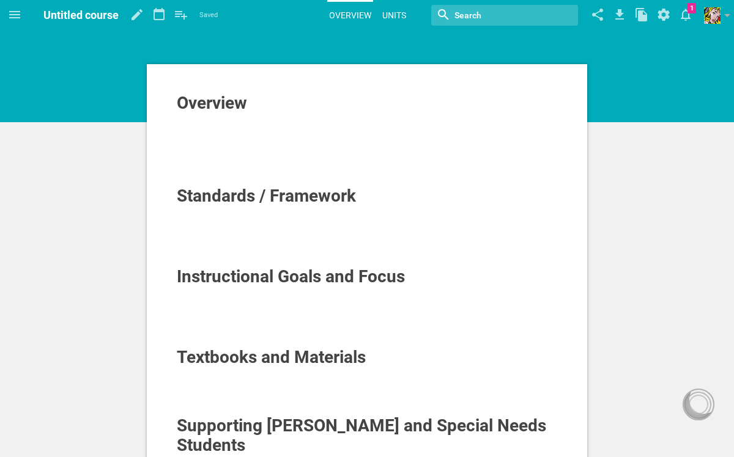
click at [390, 18] on link "Units" at bounding box center [394, 15] width 28 height 27
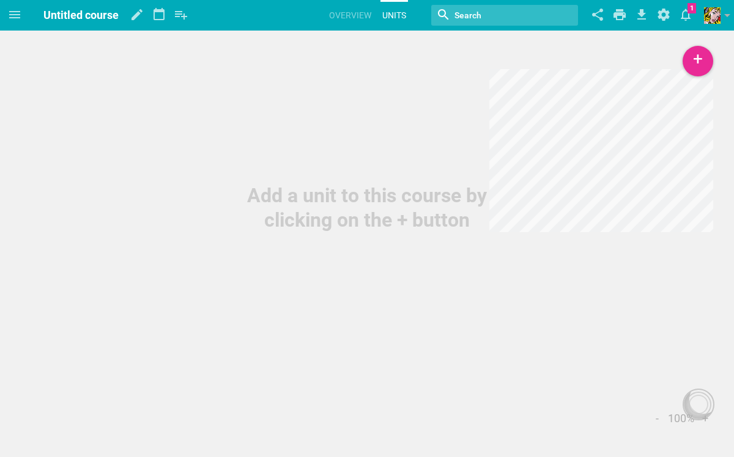
click at [85, 13] on span "Untitled course" at bounding box center [80, 15] width 75 height 13
click at [14, 19] on icon at bounding box center [14, 14] width 15 height 15
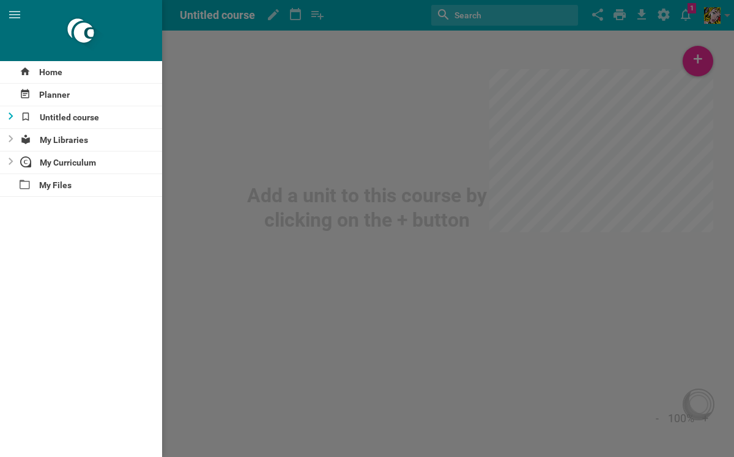
click at [13, 114] on div at bounding box center [7, 117] width 15 height 22
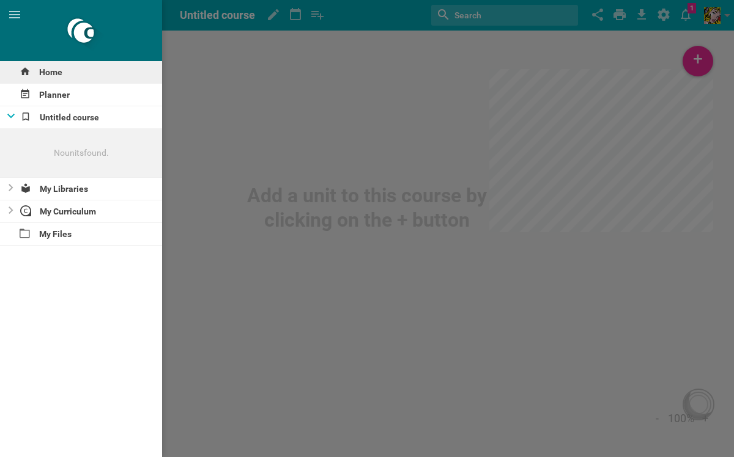
click at [65, 76] on div "Home" at bounding box center [81, 72] width 162 height 22
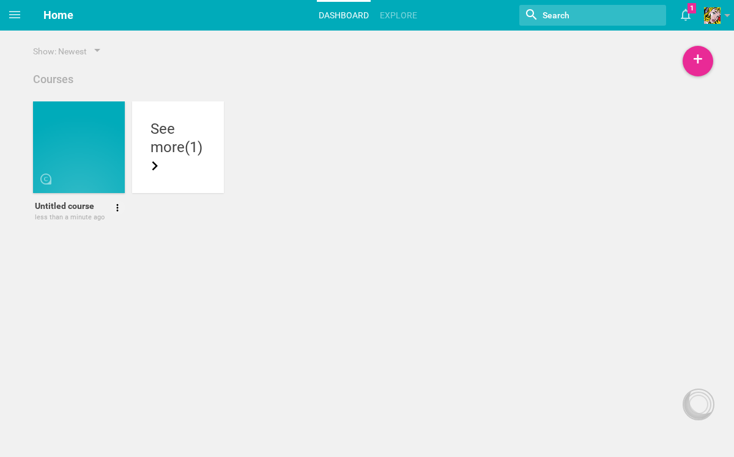
click at [67, 123] on div at bounding box center [79, 148] width 92 height 92
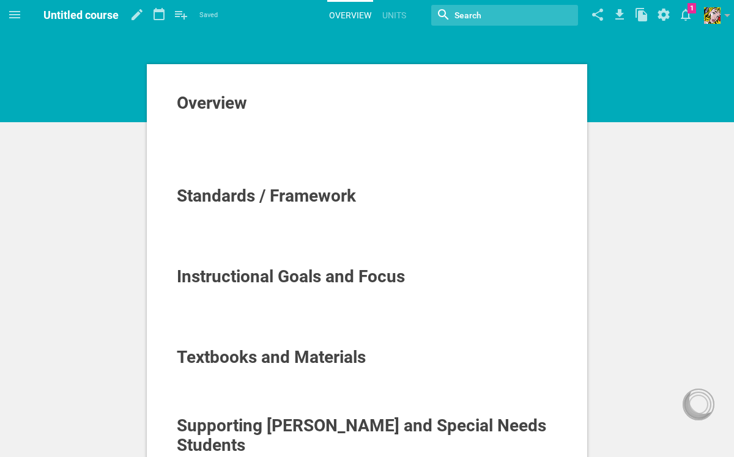
click at [601, 171] on div "Overview Standards / Framework Instructional Goals and Focus Textbooks and Mate…" at bounding box center [367, 428] width 734 height 856
click at [394, 13] on link "Units" at bounding box center [394, 15] width 28 height 27
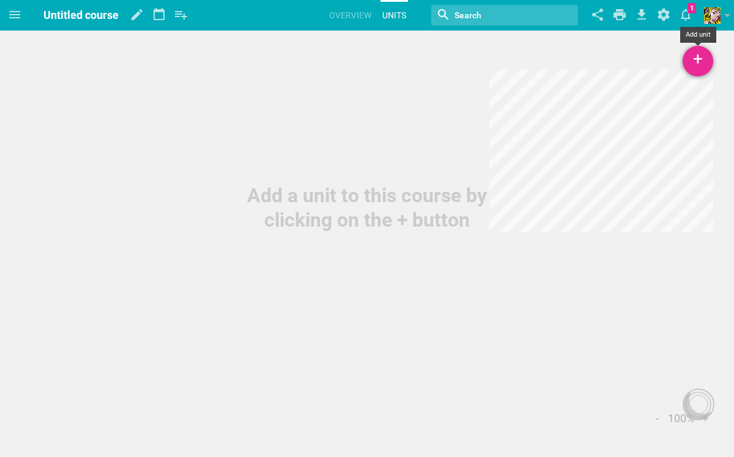
click at [696, 65] on div "+" at bounding box center [697, 61] width 31 height 31
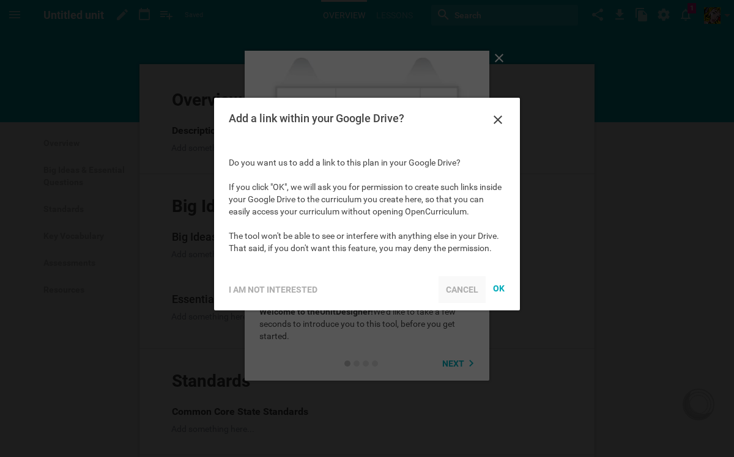
click at [453, 289] on div "Cancel" at bounding box center [461, 289] width 47 height 27
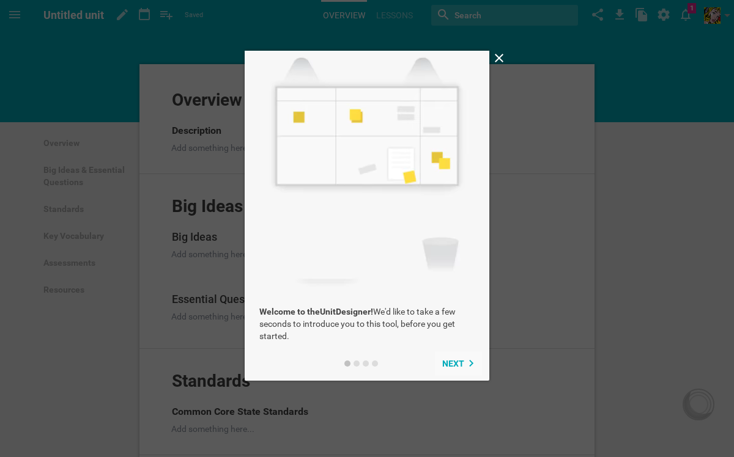
click at [449, 359] on span "Next" at bounding box center [453, 364] width 22 height 10
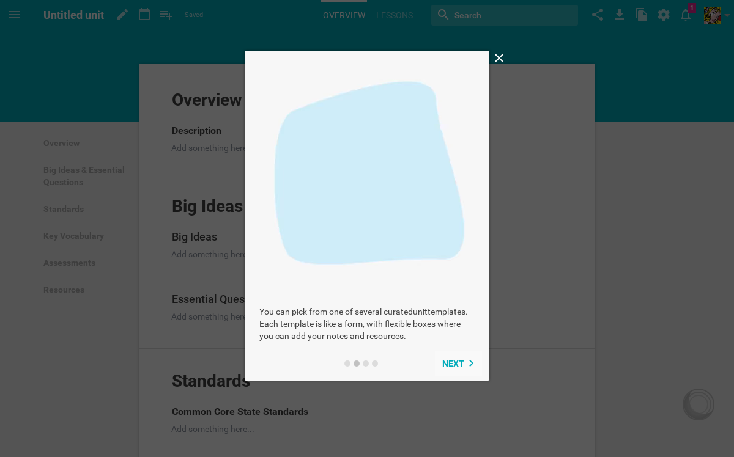
click at [449, 359] on span "Next" at bounding box center [453, 364] width 22 height 10
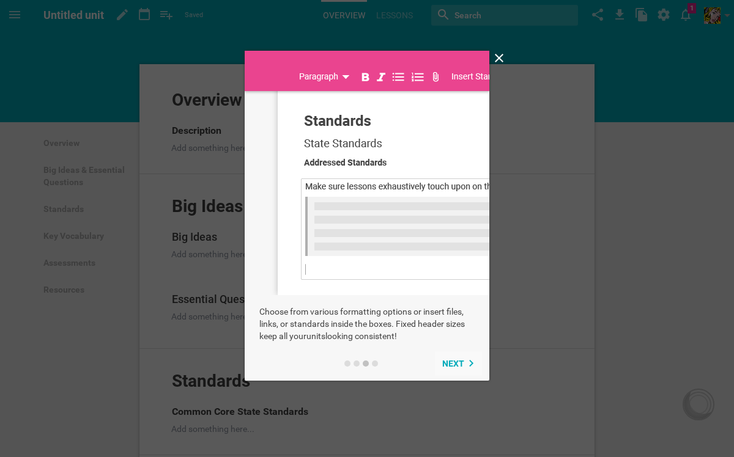
click at [449, 359] on span "Next" at bounding box center [453, 364] width 22 height 10
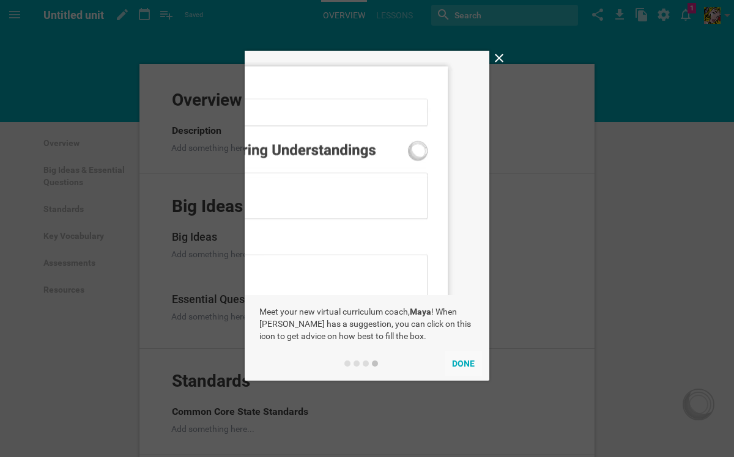
click at [450, 359] on button "Done" at bounding box center [463, 364] width 37 height 24
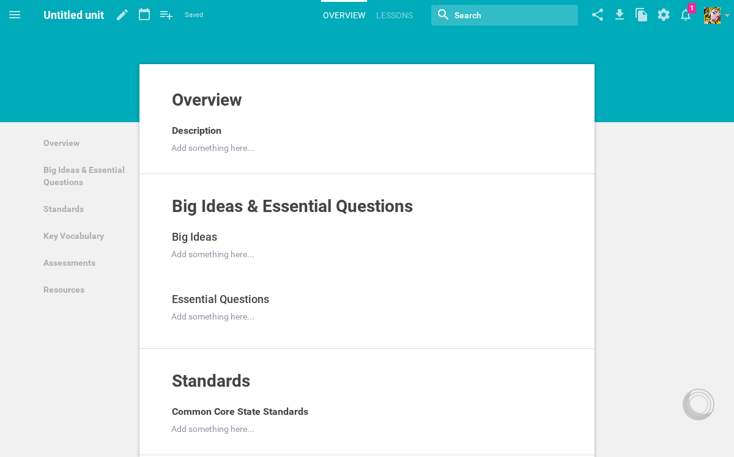
click at [705, 400] on div at bounding box center [699, 405] width 20 height 20
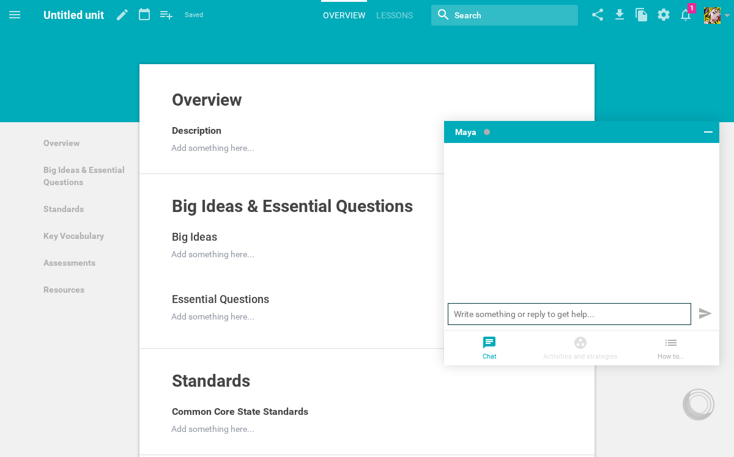
click at [508, 320] on input "text" at bounding box center [569, 314] width 243 height 22
